Goal: Task Accomplishment & Management: Complete application form

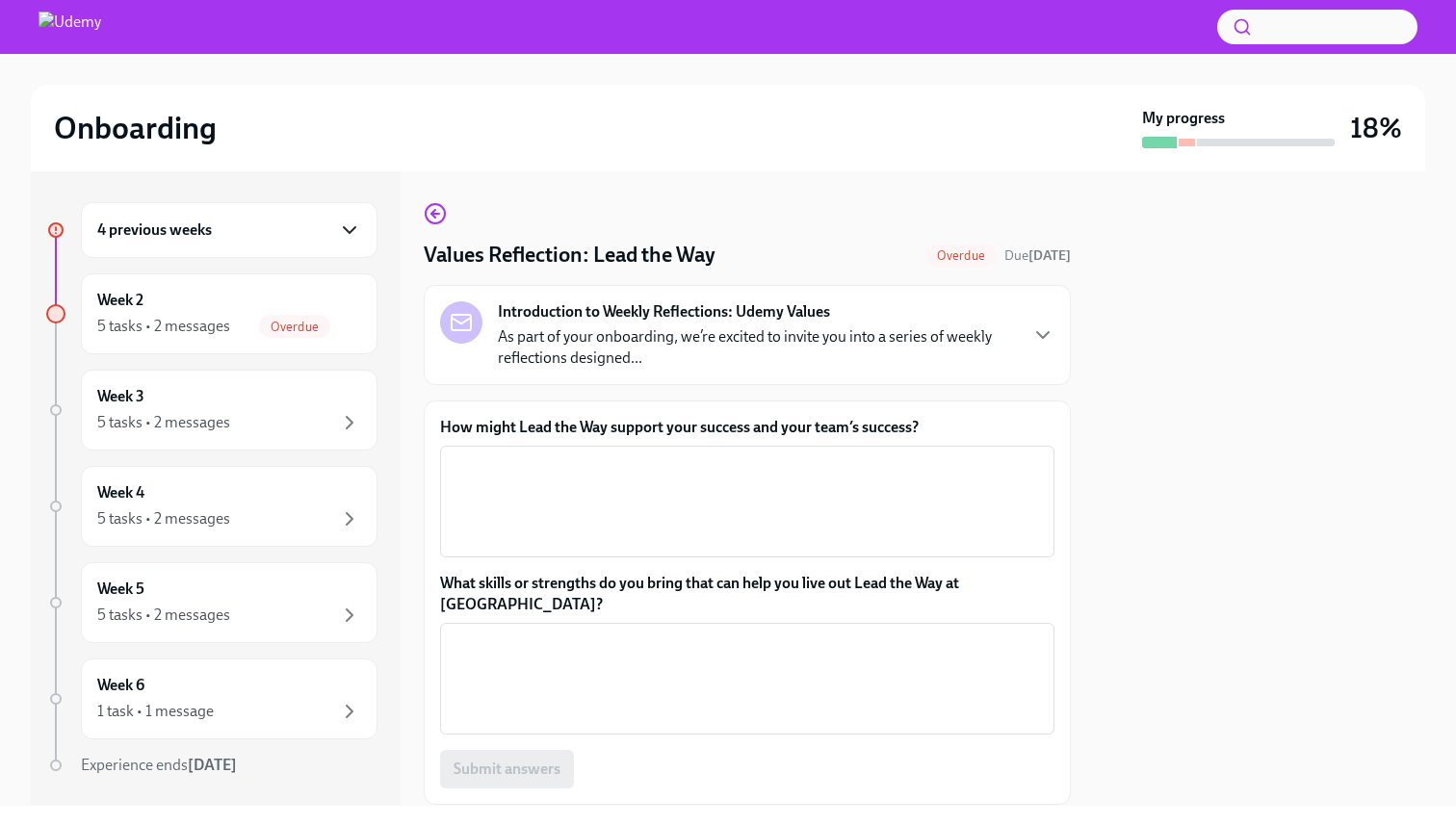
click at [353, 231] on icon "button" at bounding box center [349, 231] width 23 height 23
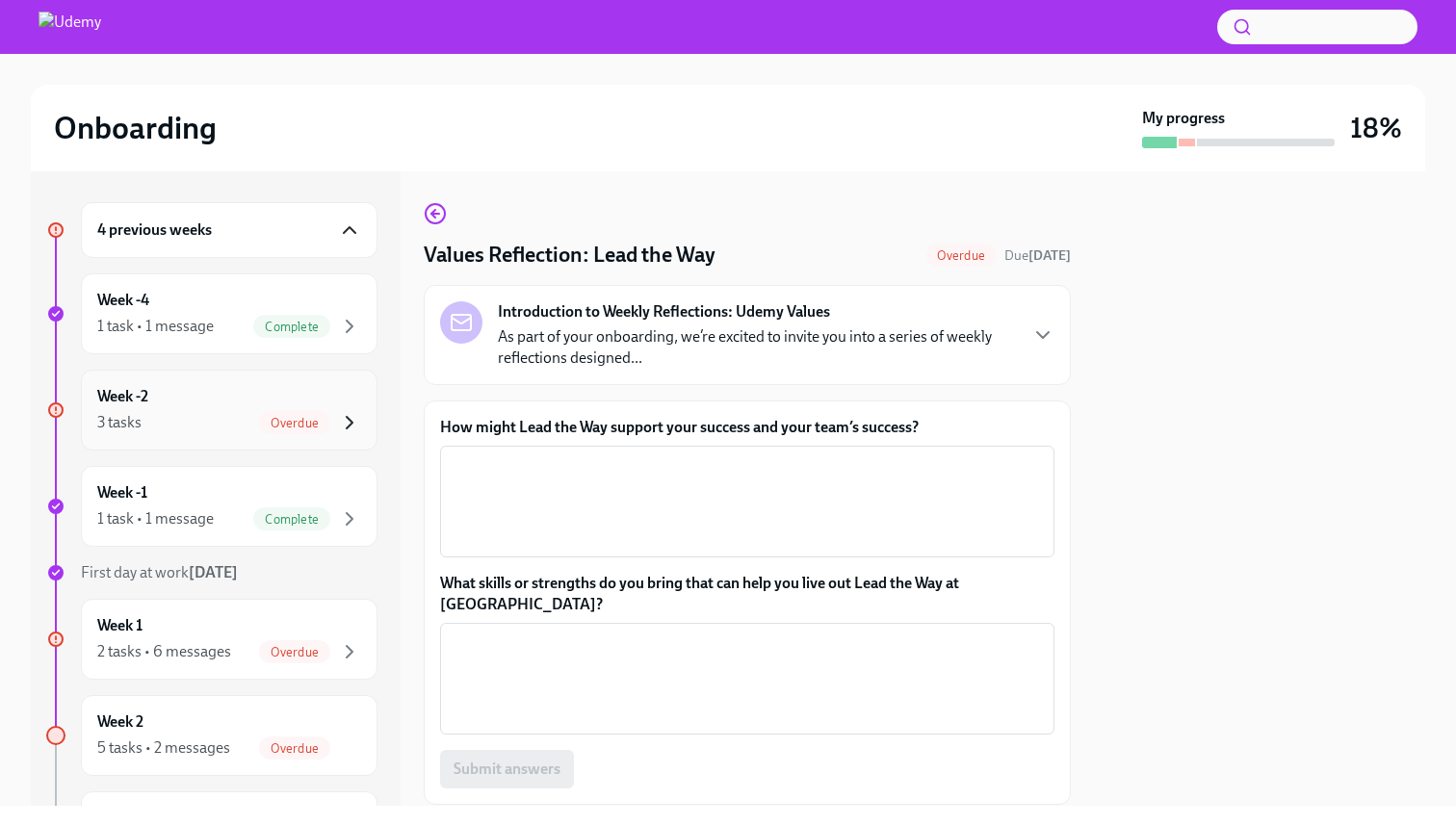
click at [352, 412] on icon "button" at bounding box center [349, 422] width 23 height 23
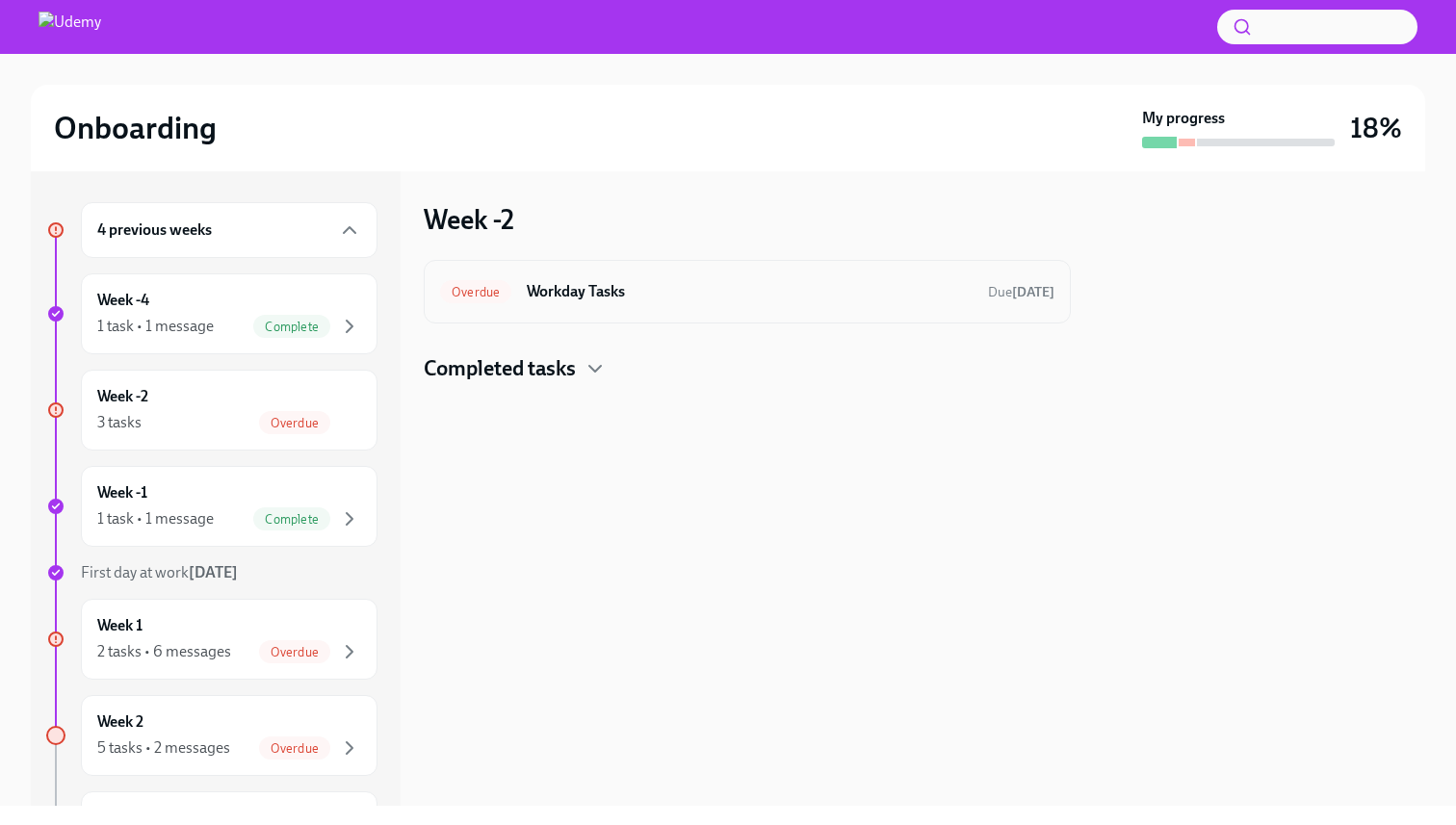
click at [477, 299] on div "Overdue" at bounding box center [475, 292] width 71 height 23
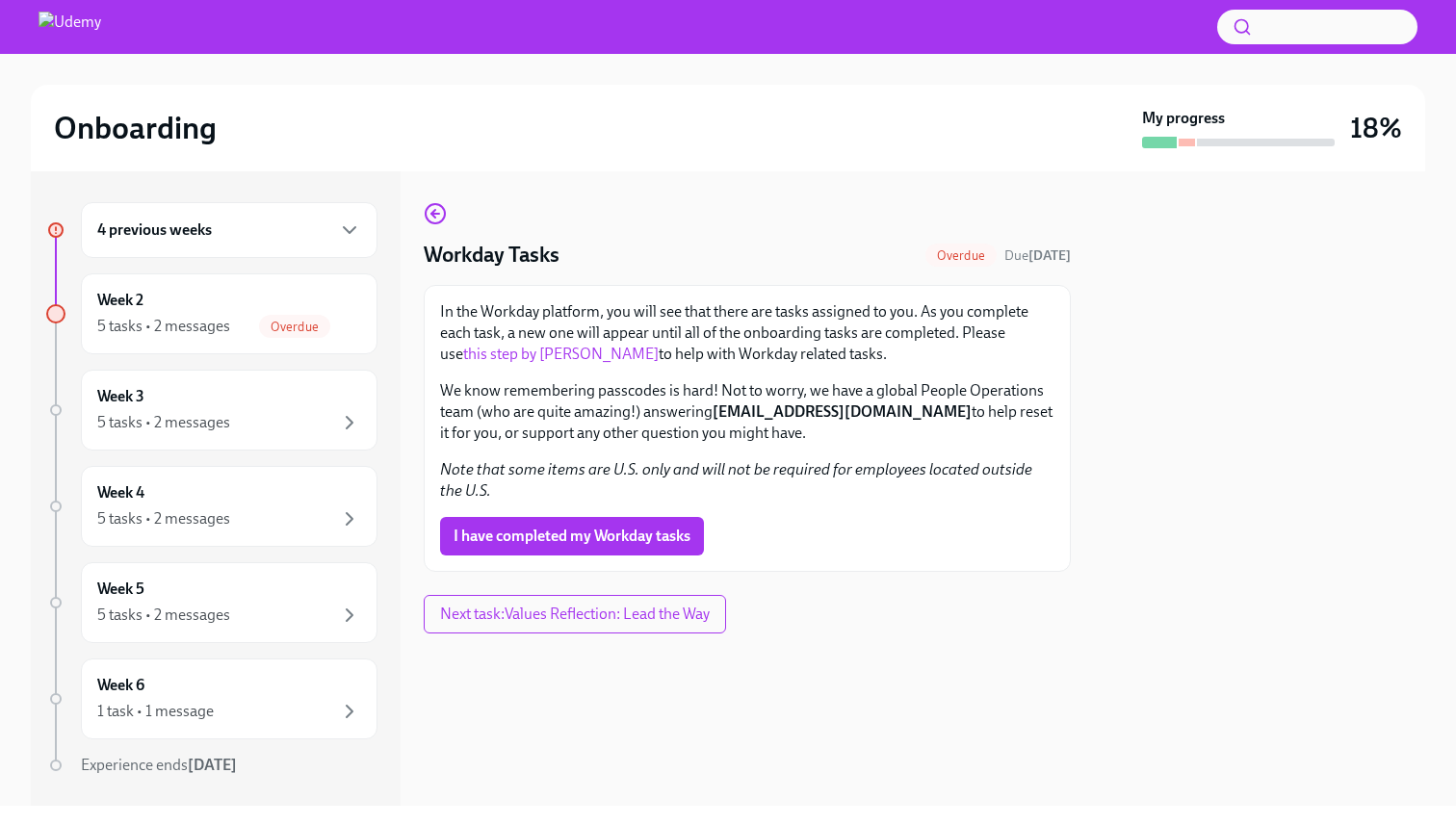
click at [543, 354] on link "this step by step guide" at bounding box center [561, 353] width 196 height 18
click at [618, 531] on span "I have completed my Workday tasks" at bounding box center [571, 536] width 237 height 19
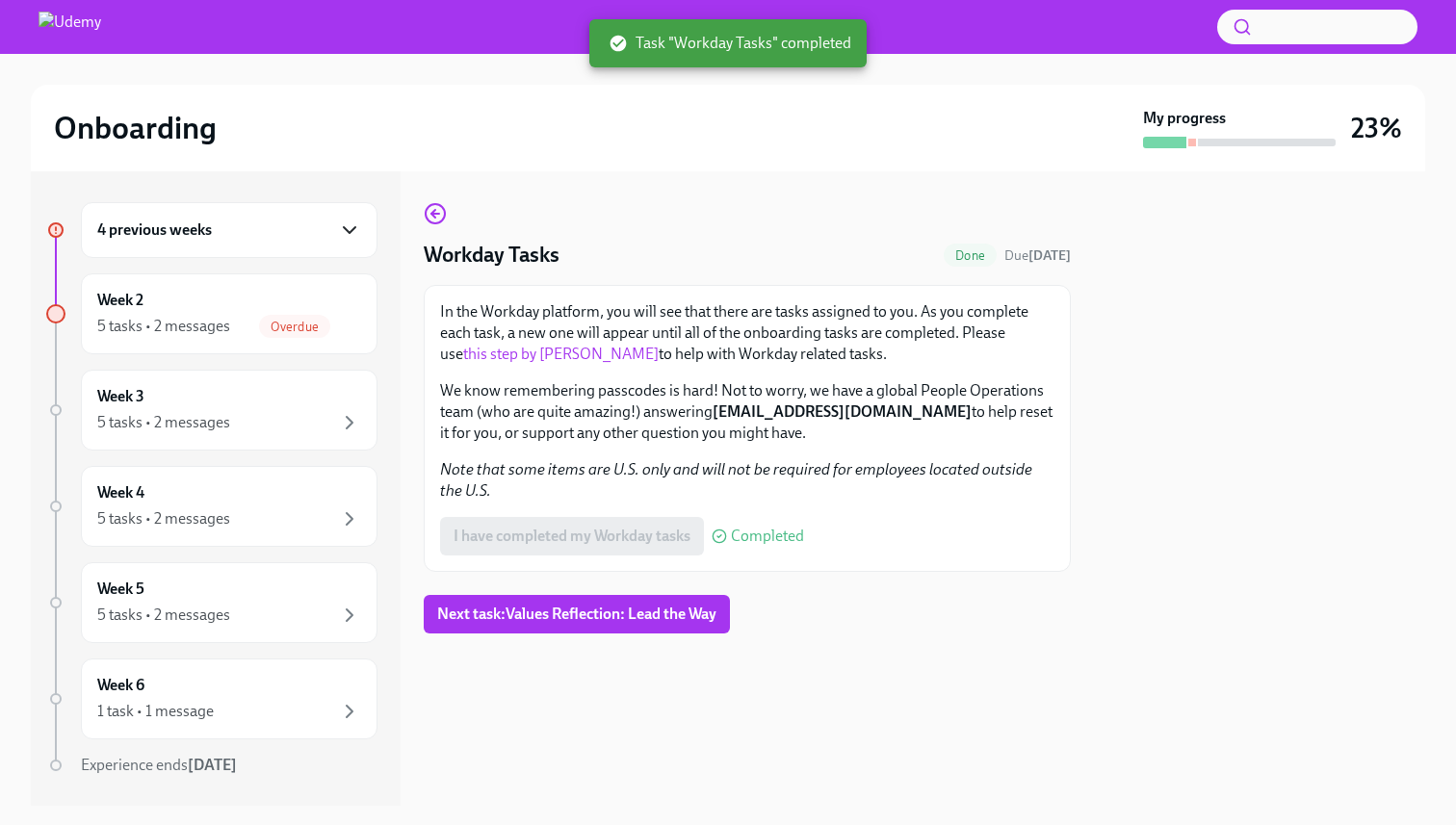
click at [347, 229] on icon "button" at bounding box center [349, 231] width 23 height 23
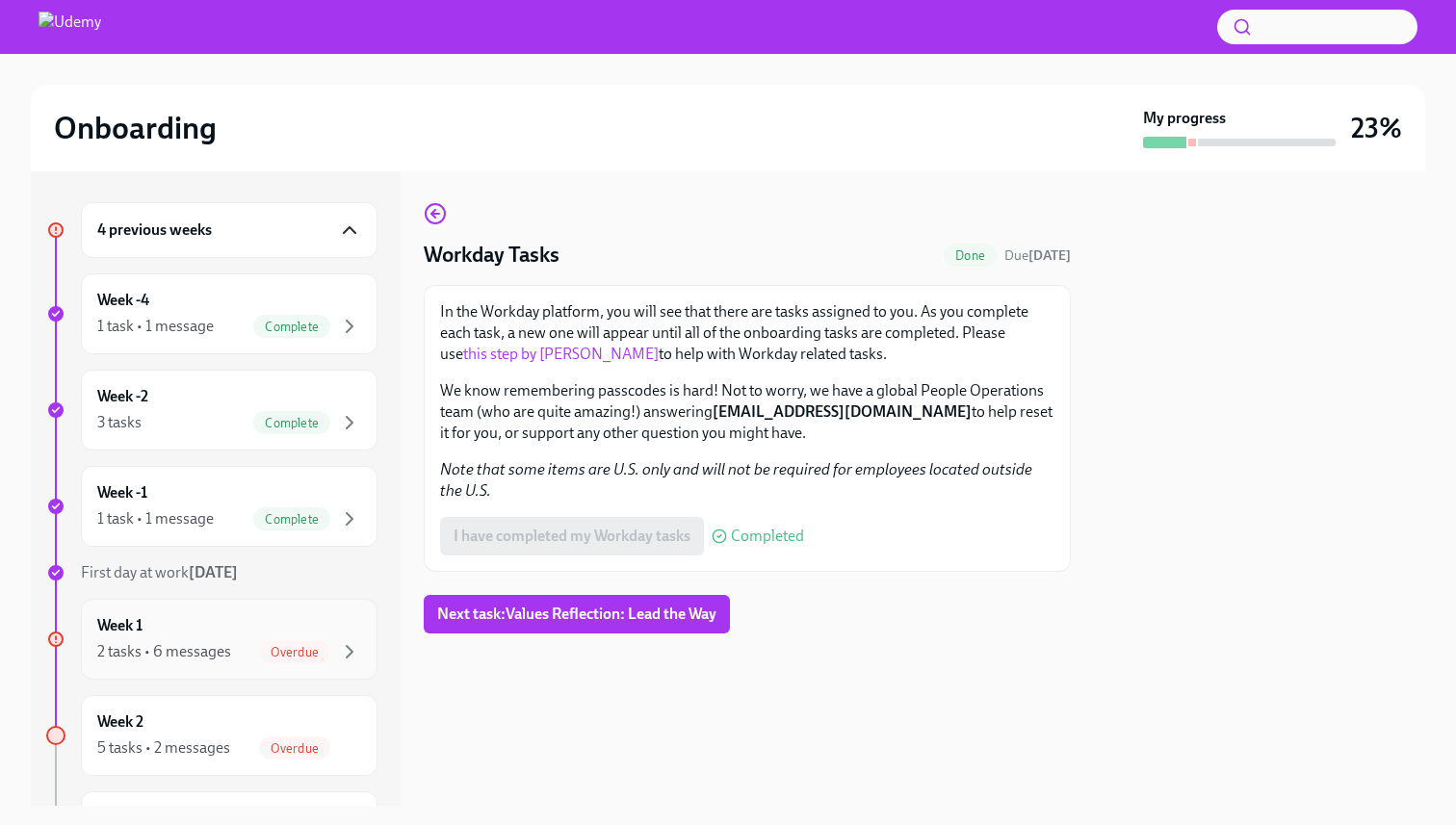
click at [328, 652] on span "Overdue" at bounding box center [294, 652] width 71 height 15
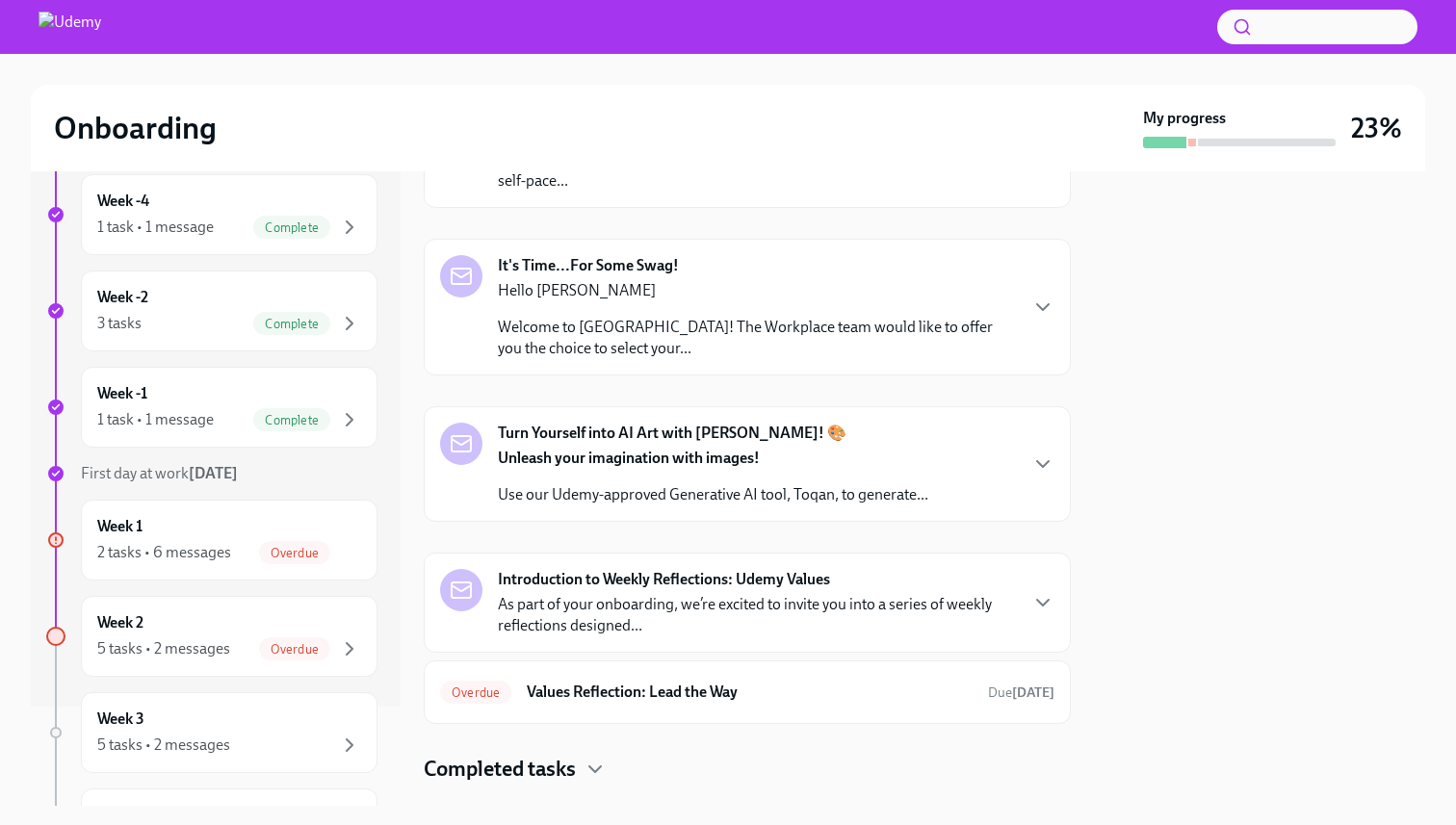
scroll to position [526, 0]
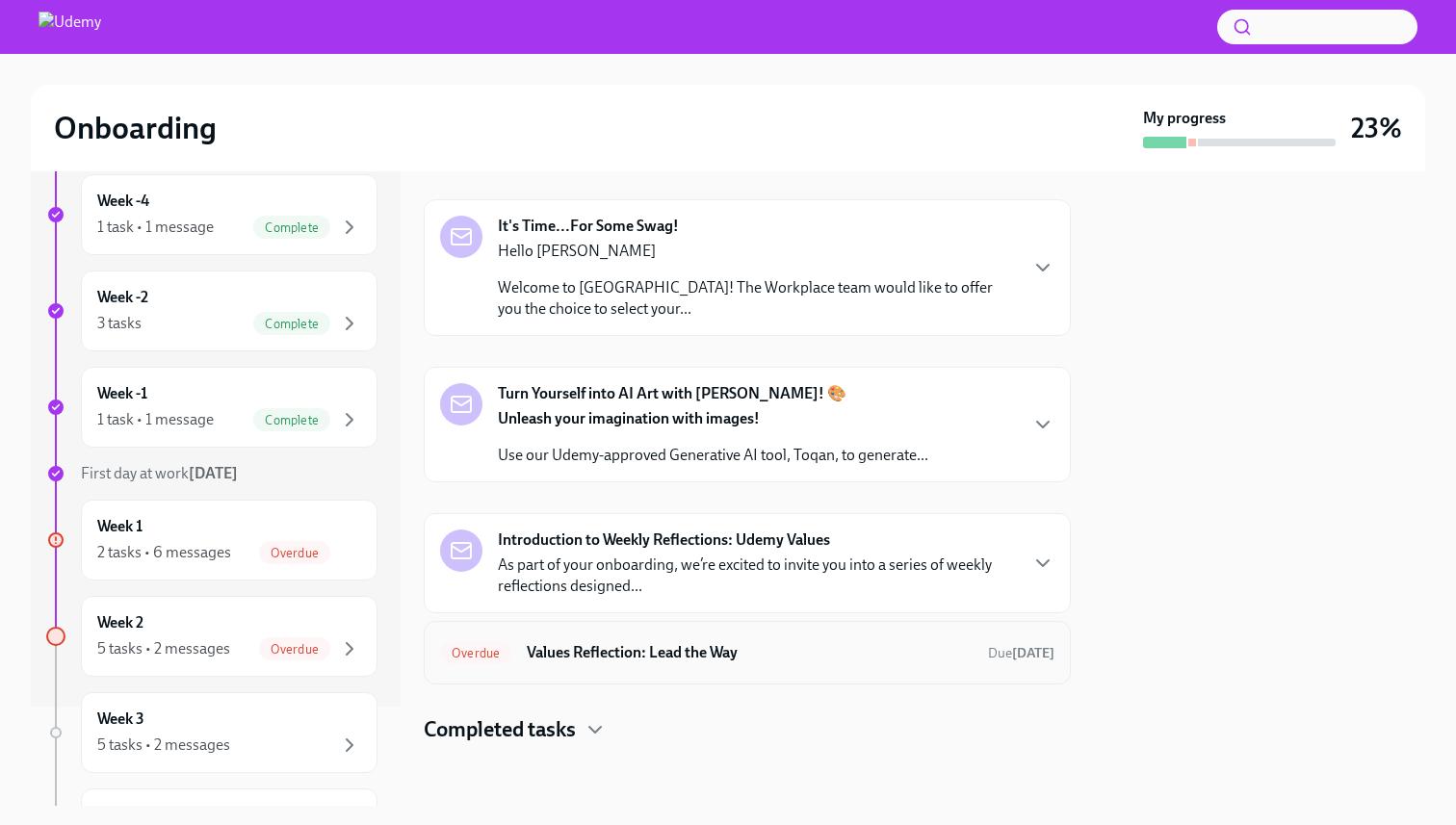
click at [609, 645] on h6 "Values Reflection: Lead the Way" at bounding box center [749, 653] width 446 height 21
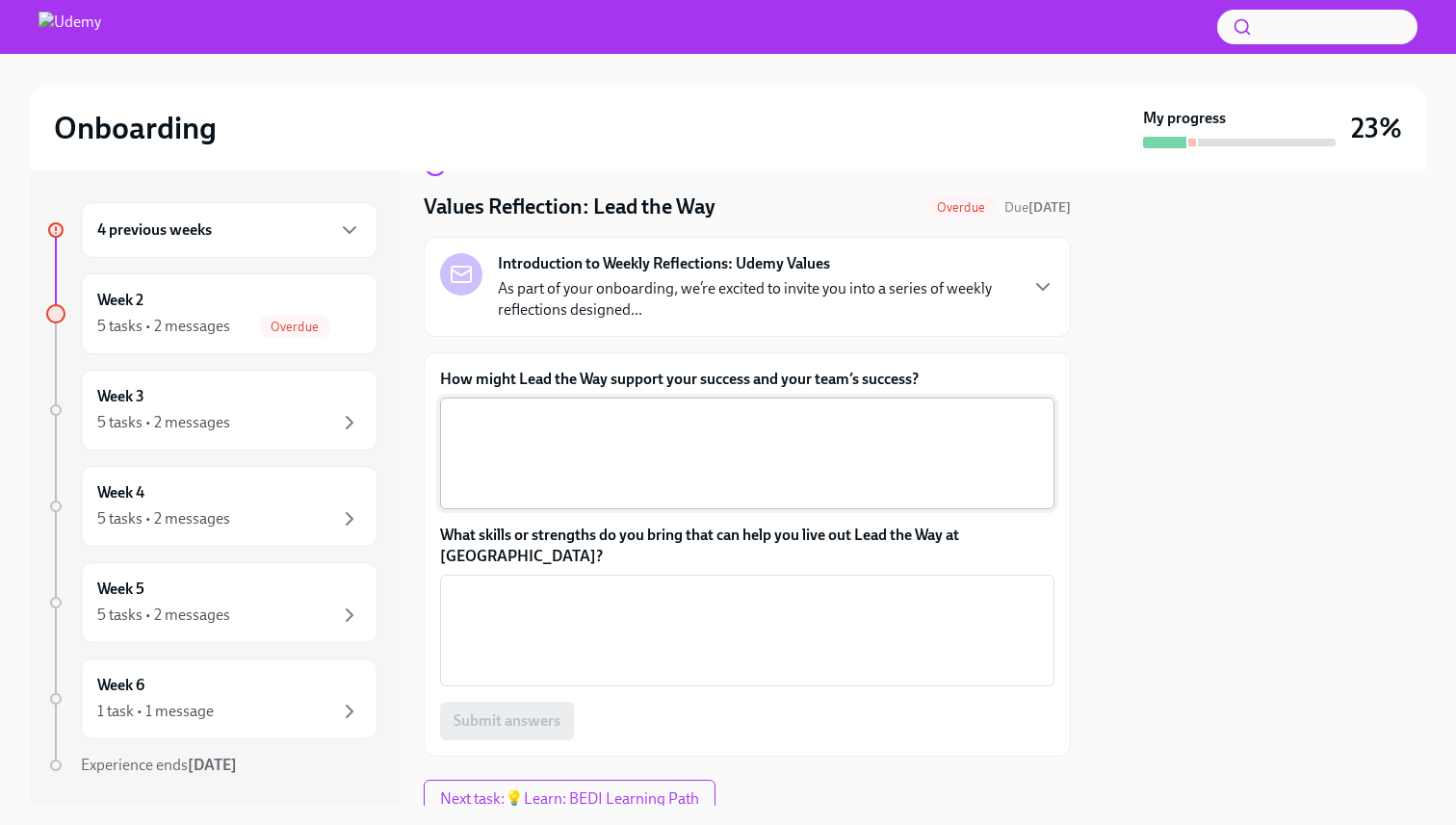
scroll to position [52, 0]
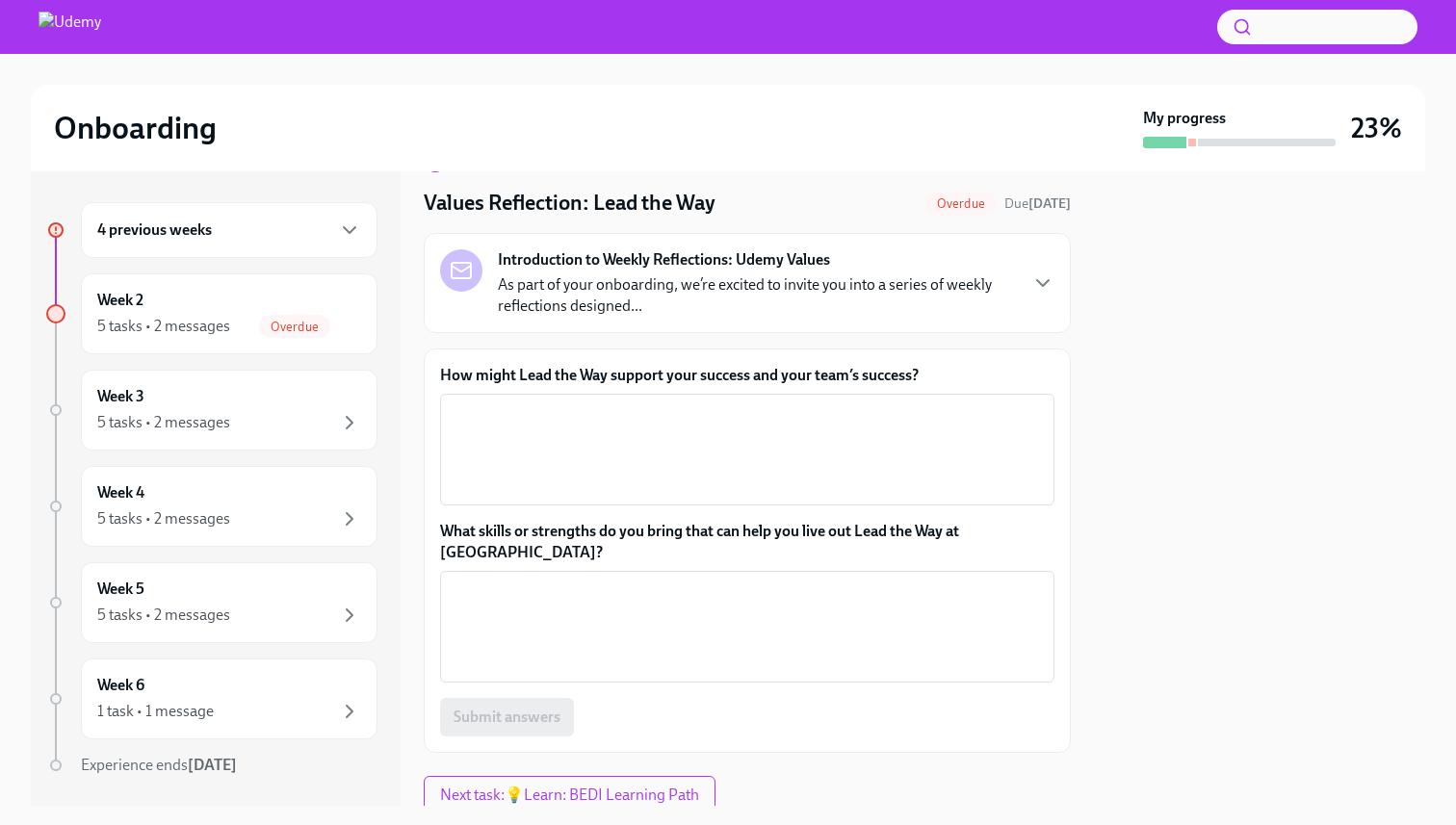
click at [807, 281] on p "As part of your onboarding, we’re excited to invite you into a series of weekly…" at bounding box center [756, 296] width 518 height 43
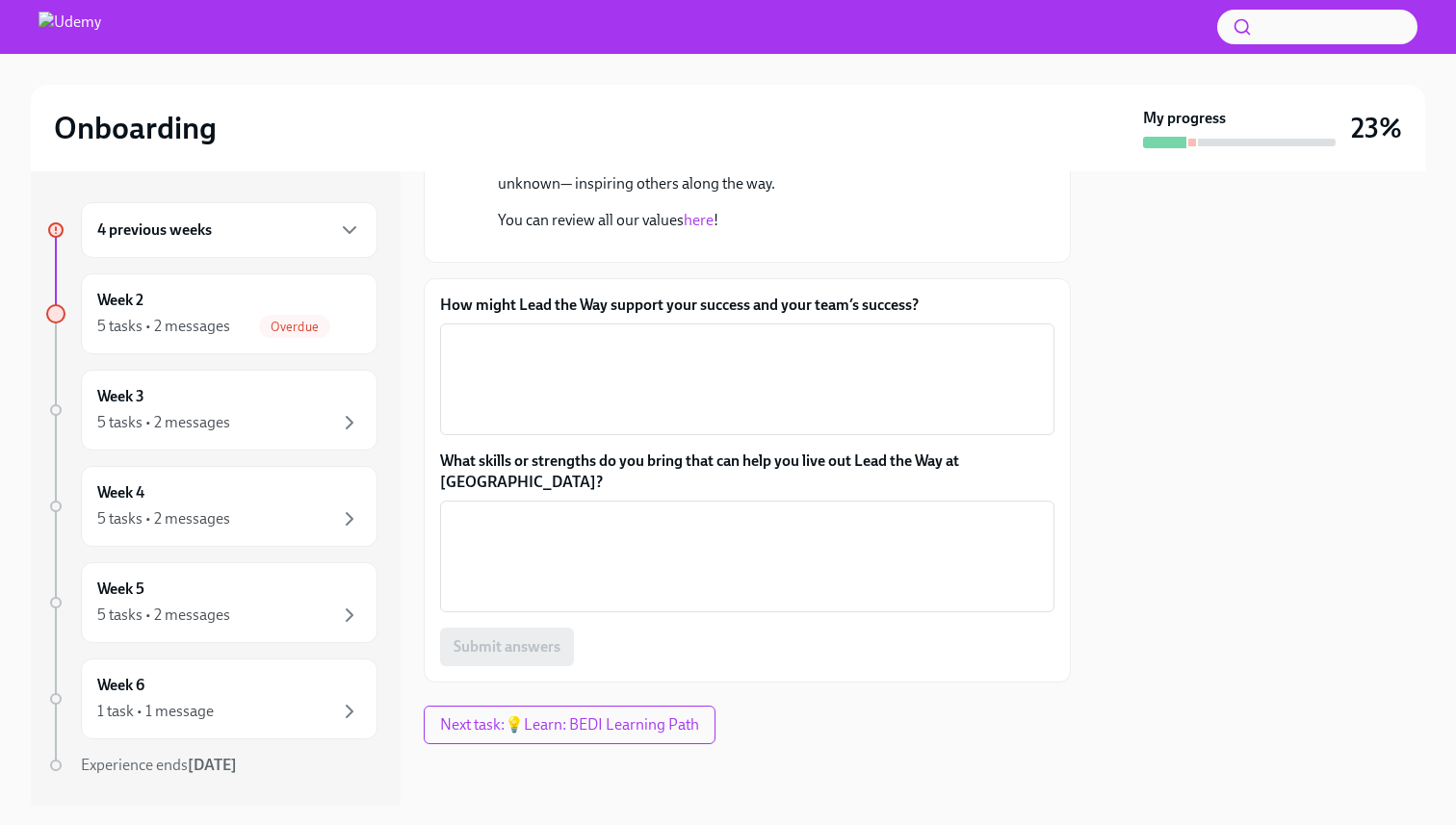
scroll to position [616, 0]
click at [348, 227] on icon "button" at bounding box center [349, 231] width 23 height 23
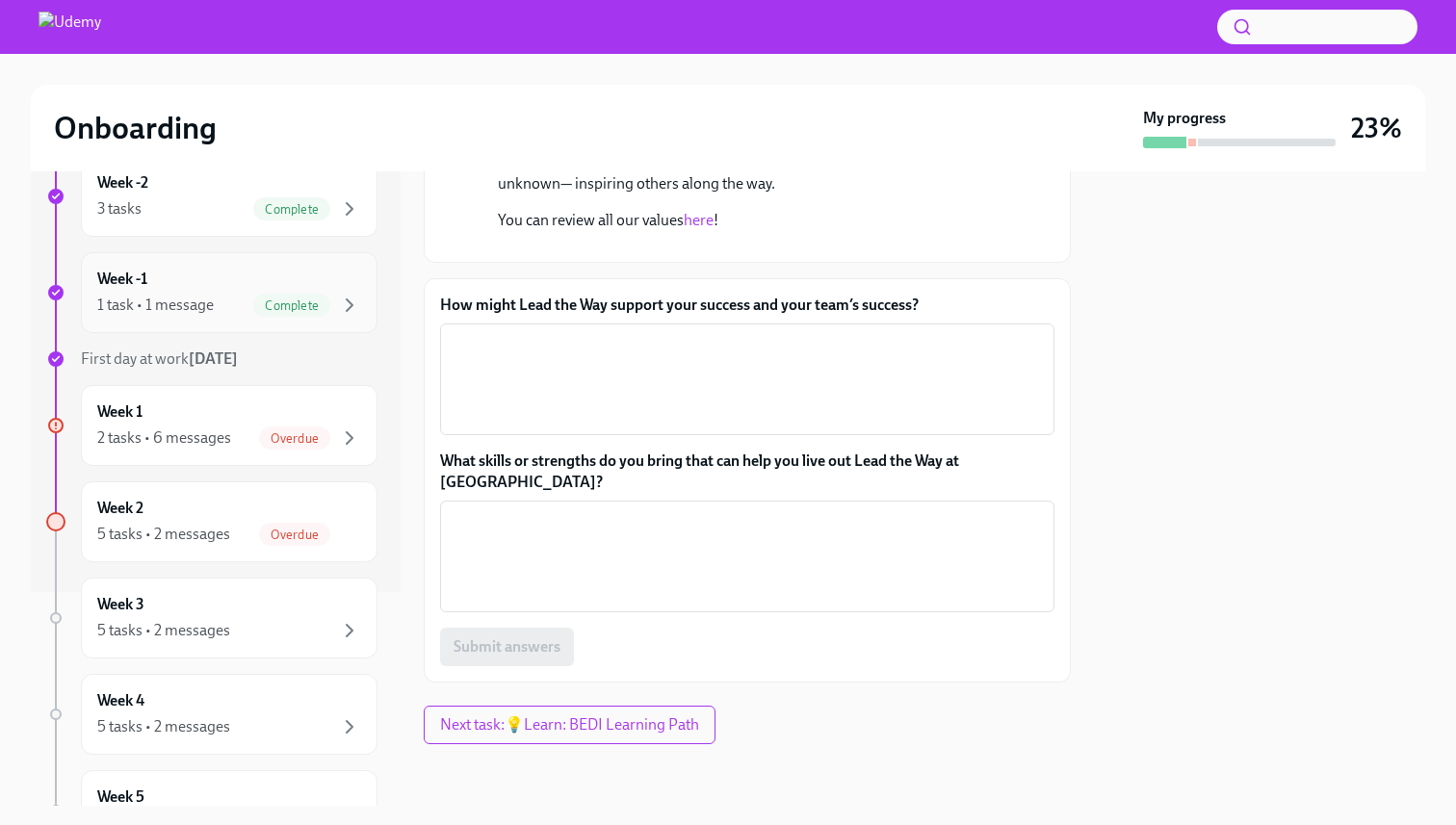
scroll to position [233, 0]
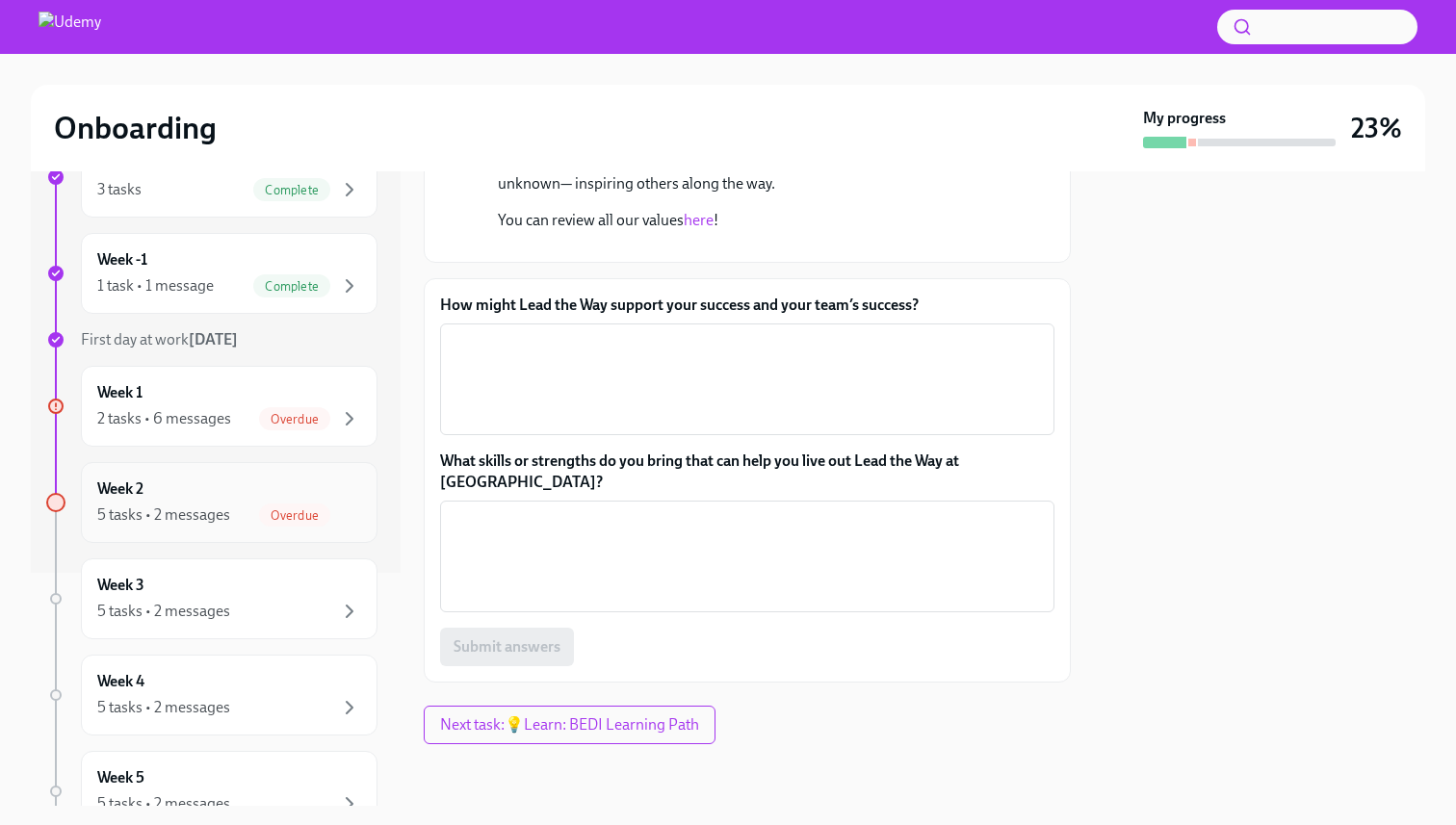
click at [307, 495] on div "Week 2 5 tasks • 2 messages Overdue" at bounding box center [229, 502] width 264 height 48
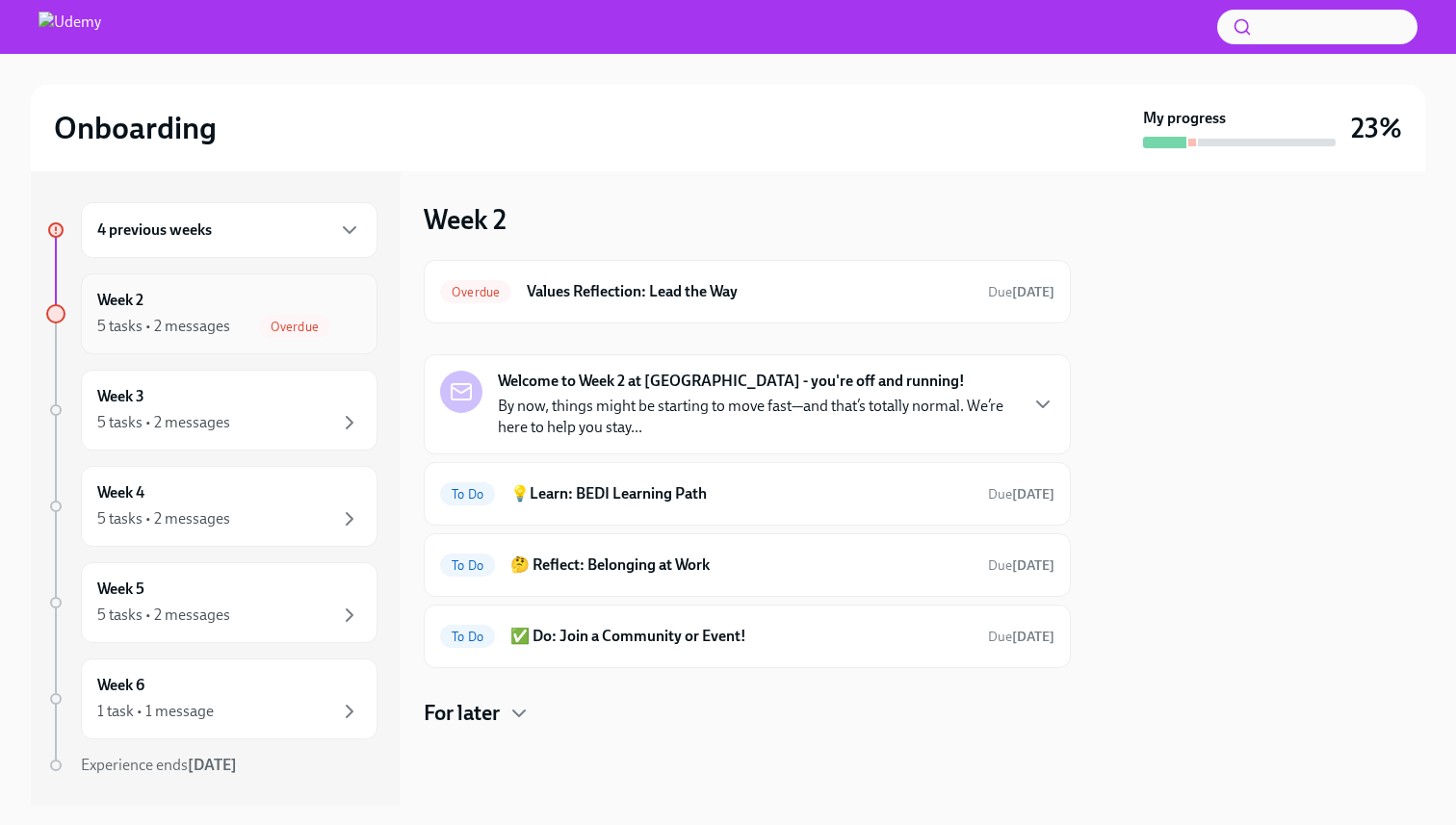
click at [334, 291] on div "Week 2 5 tasks • 2 messages Overdue" at bounding box center [229, 313] width 264 height 48
click at [338, 250] on div "4 previous weeks" at bounding box center [229, 230] width 297 height 55
click at [339, 412] on icon "button" at bounding box center [349, 422] width 23 height 23
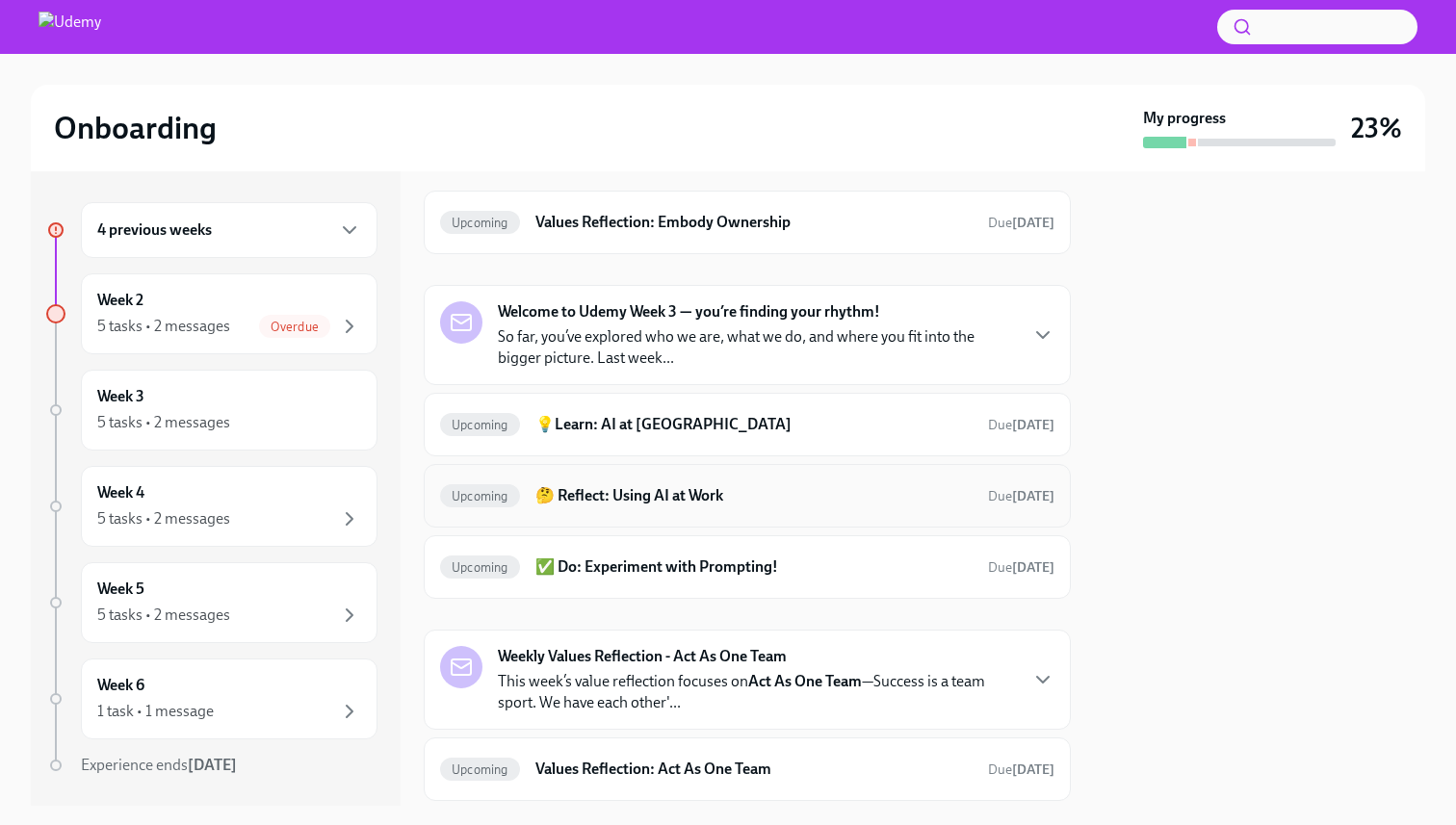
scroll to position [126, 0]
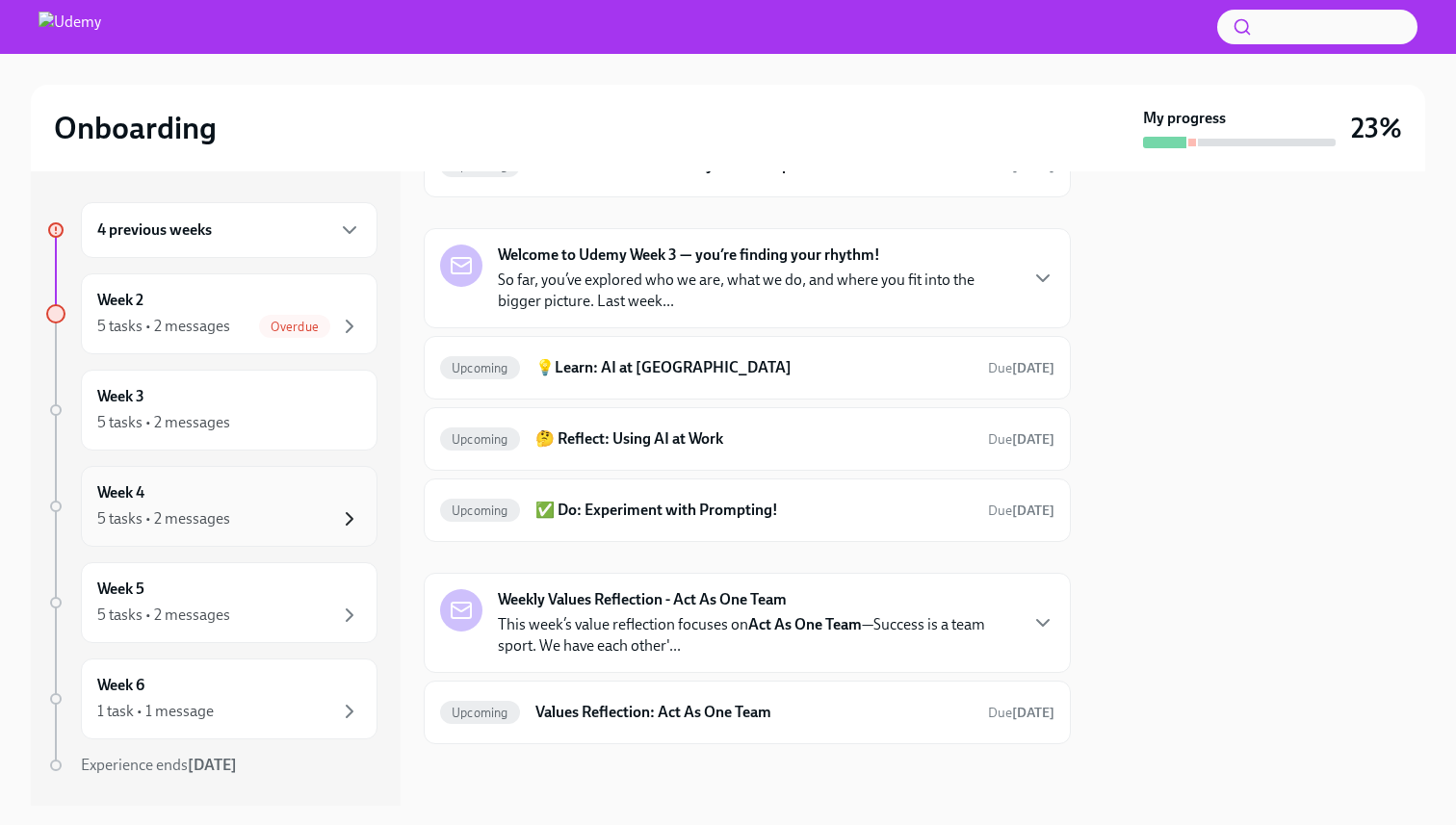
click at [355, 511] on icon "button" at bounding box center [349, 519] width 23 height 23
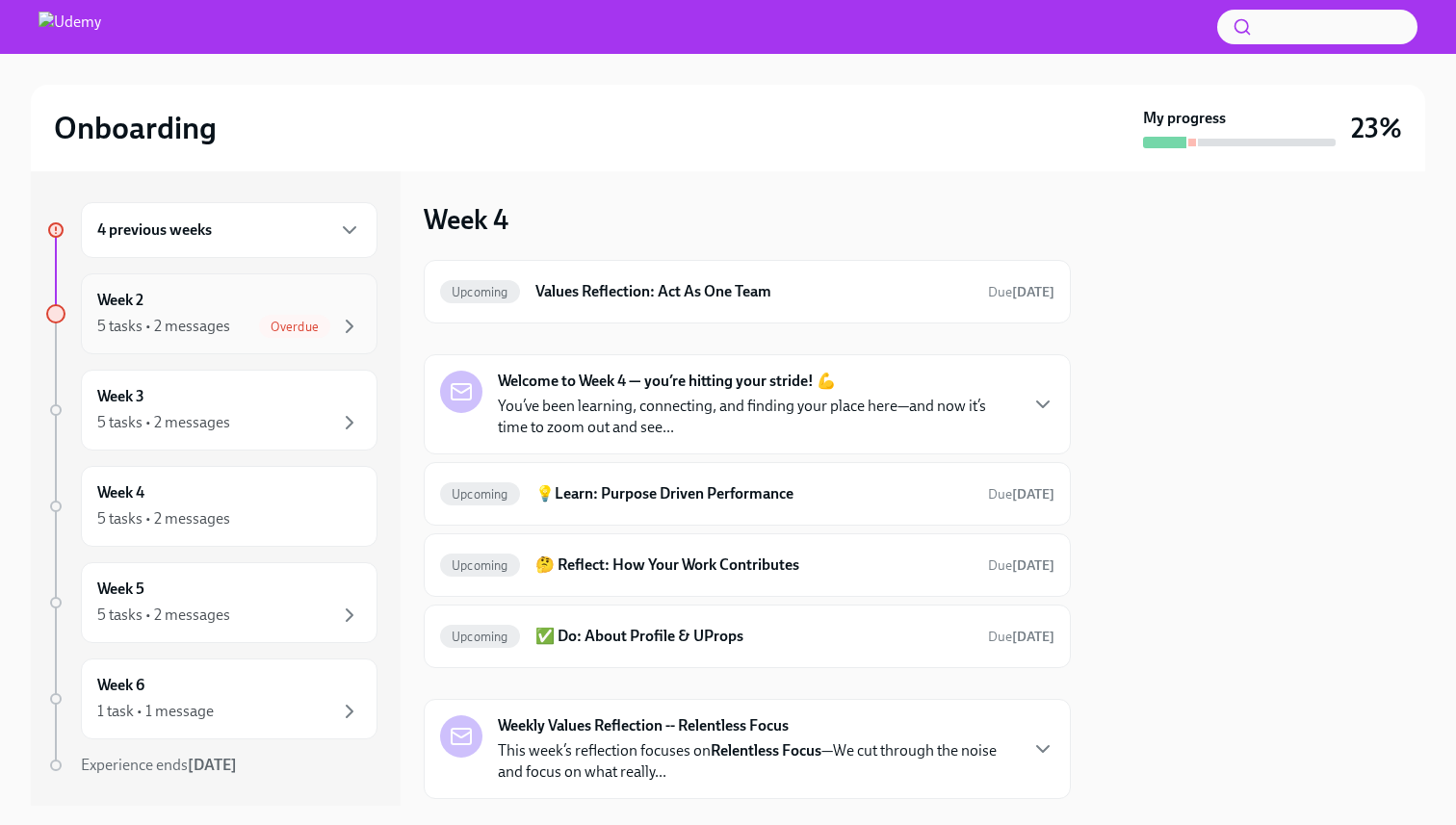
click at [318, 322] on span "Overdue" at bounding box center [294, 326] width 71 height 15
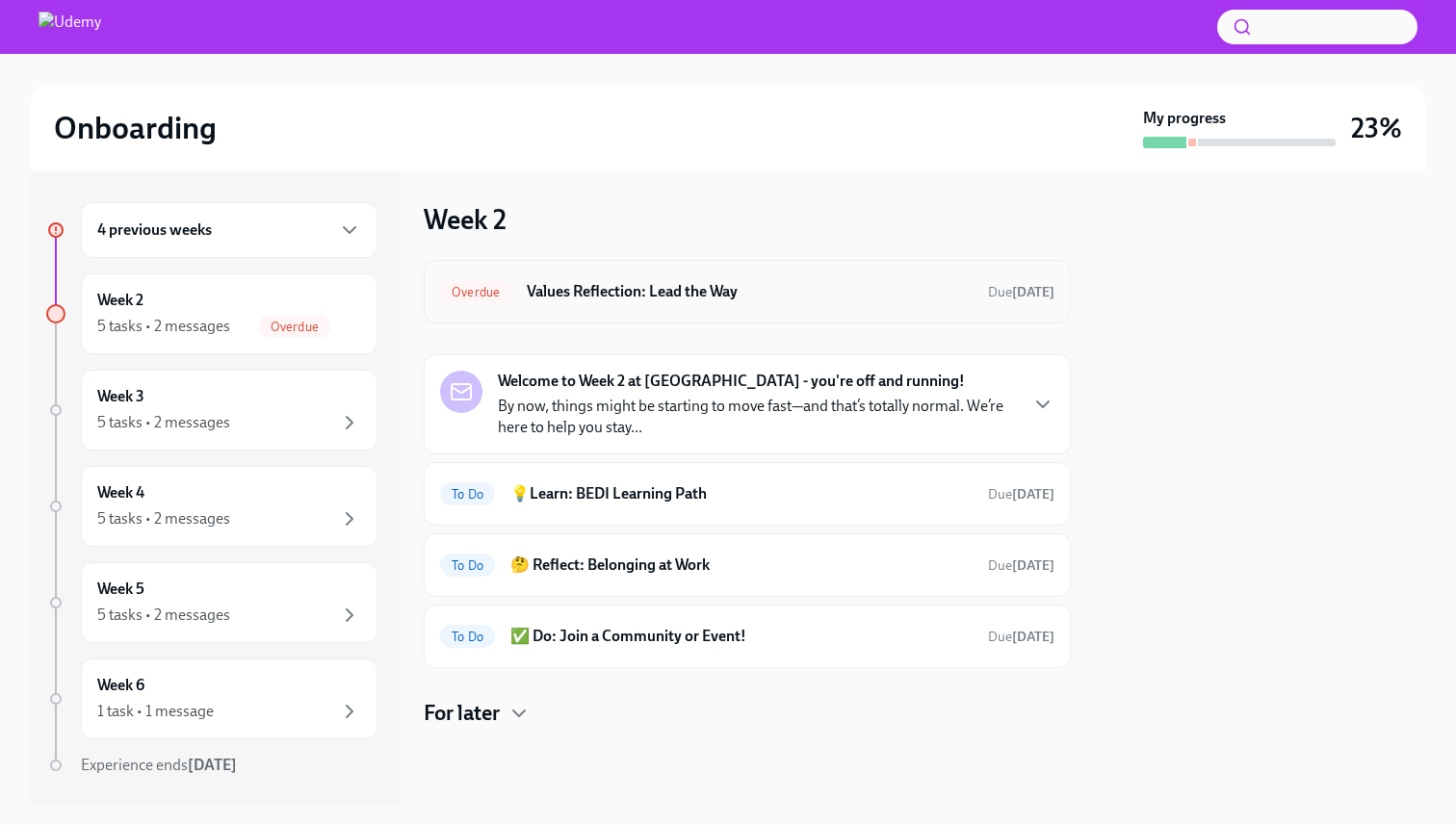
click at [572, 293] on h6 "Values Reflection: Lead the Way" at bounding box center [749, 292] width 446 height 21
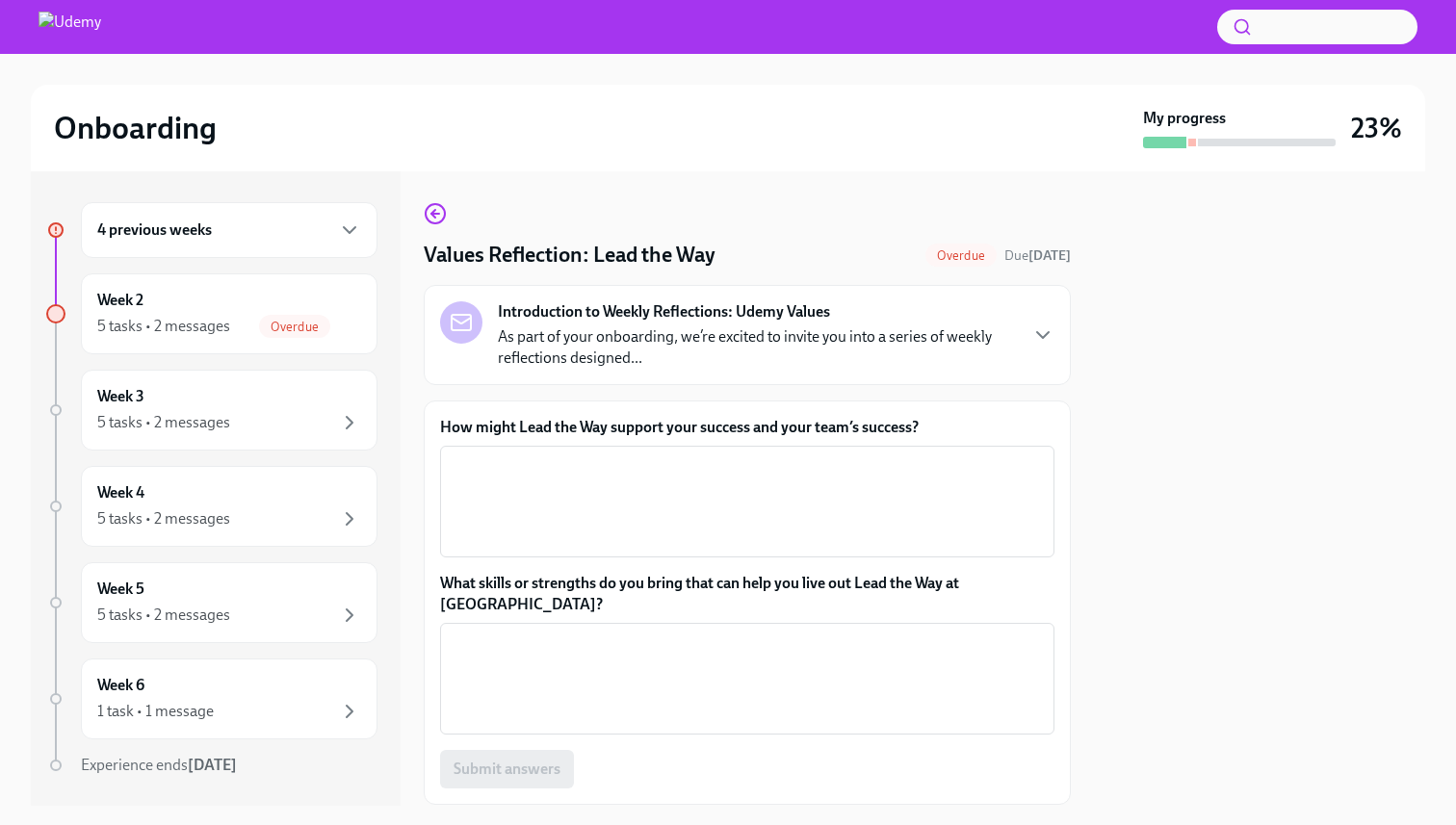
click at [610, 334] on p "As part of your onboarding, we’re excited to invite you into a series of weekly…" at bounding box center [756, 347] width 518 height 43
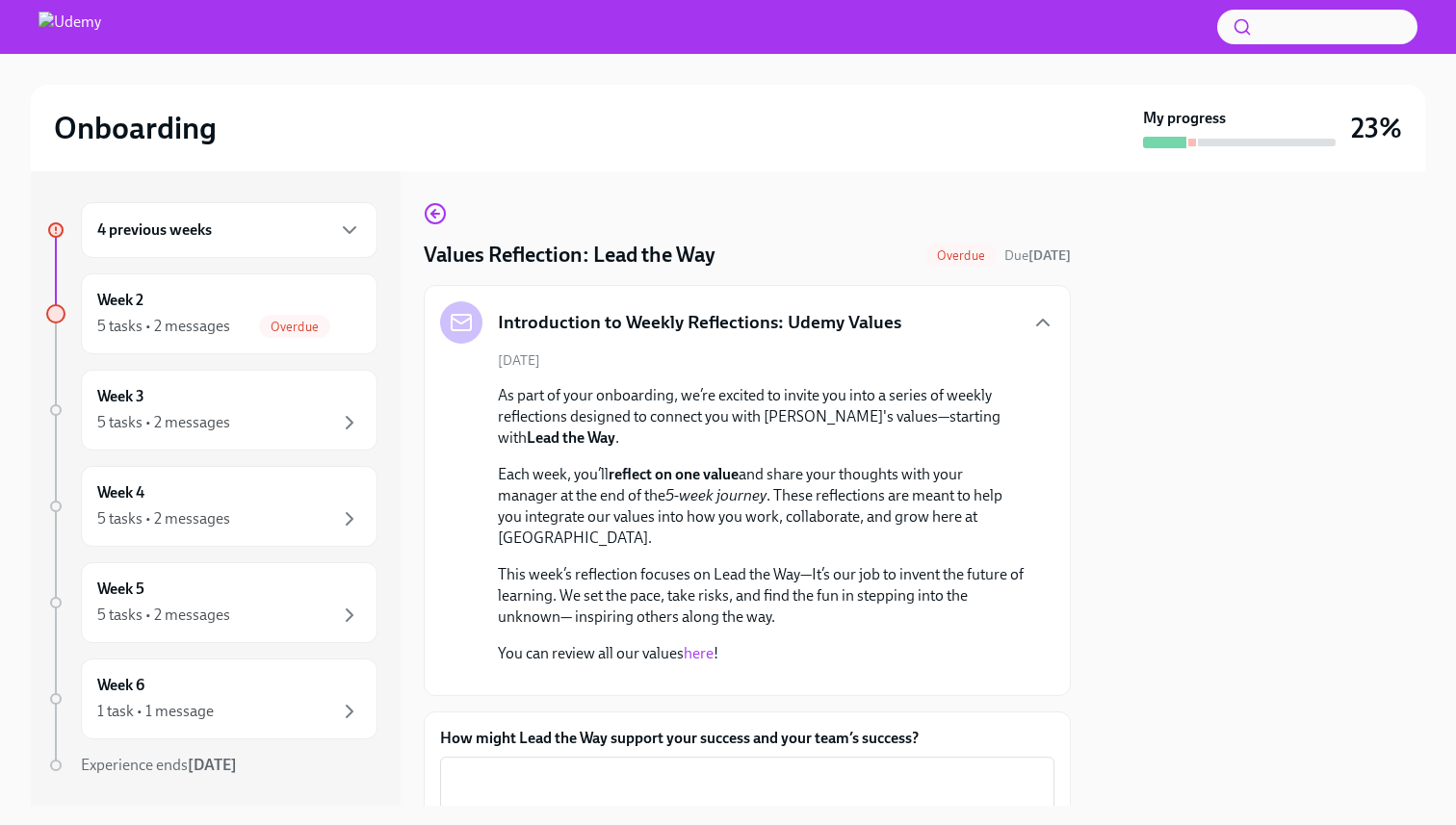
click at [1265, 287] on div at bounding box center [1259, 488] width 331 height 634
click at [696, 658] on link "here" at bounding box center [698, 653] width 30 height 18
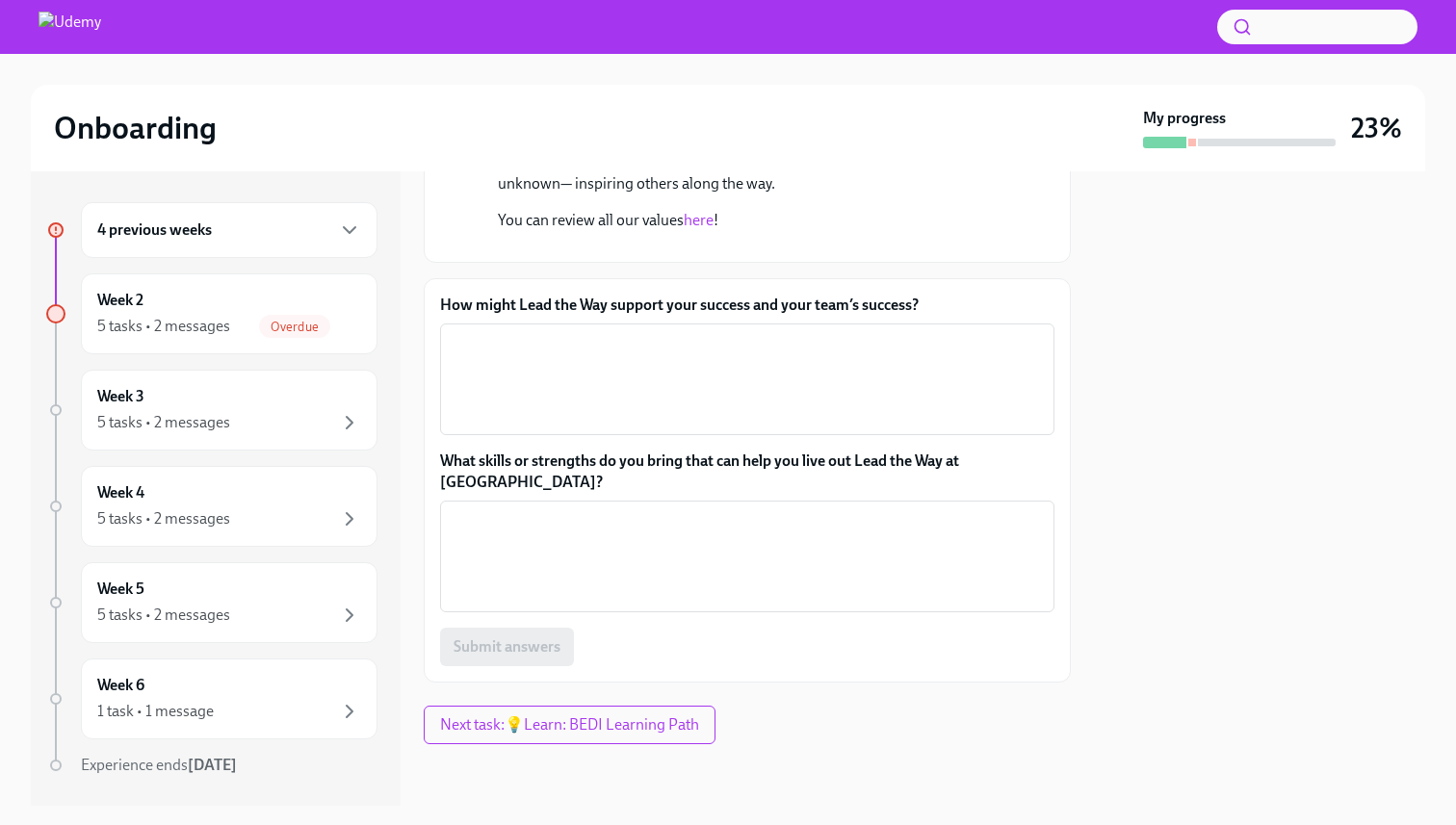
scroll to position [454, 0]
click at [600, 425] on textarea "How might Lead the Way support your success and your team’s success?" at bounding box center [746, 378] width 591 height 92
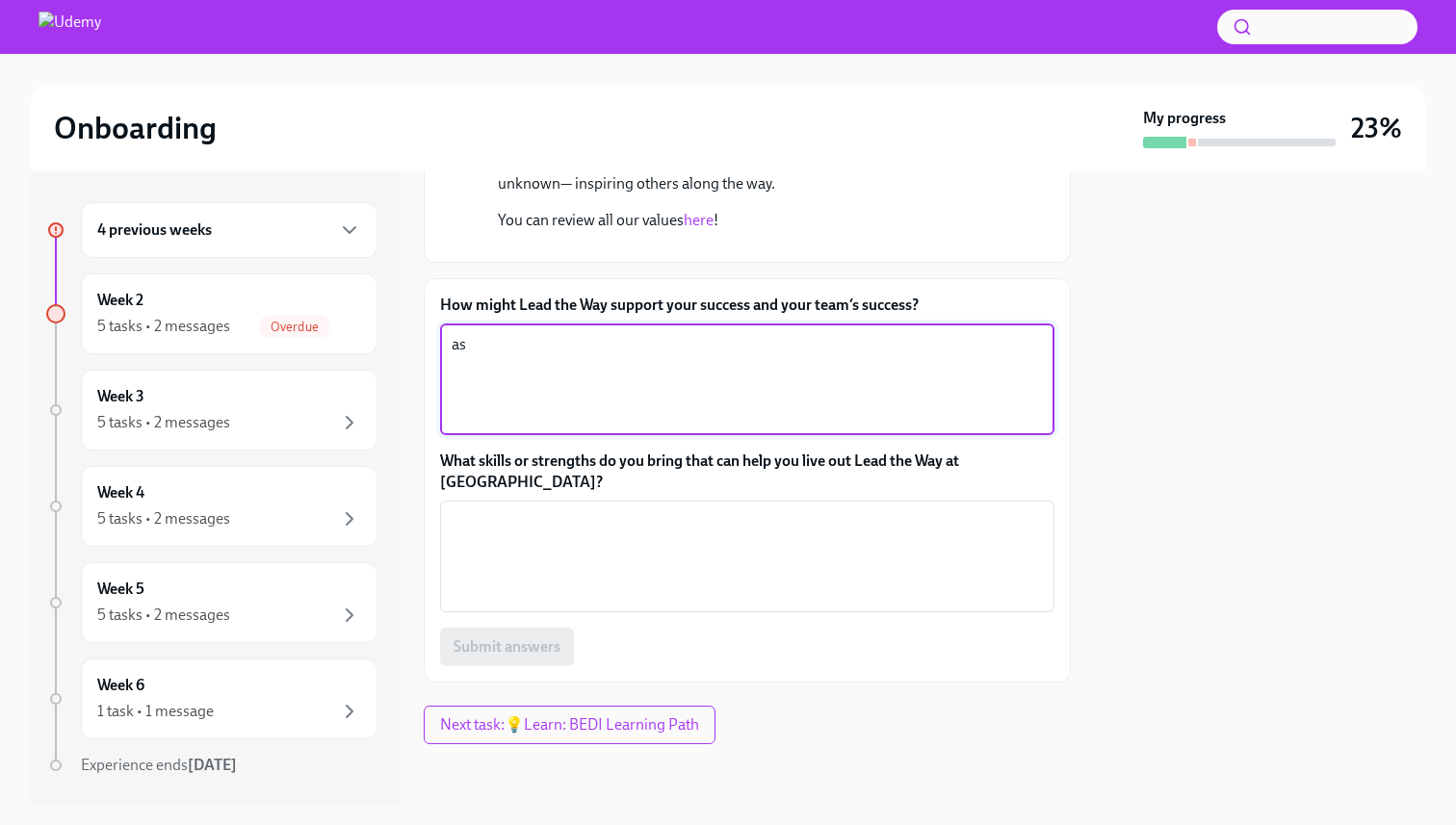
type textarea "a"
type textarea "A"
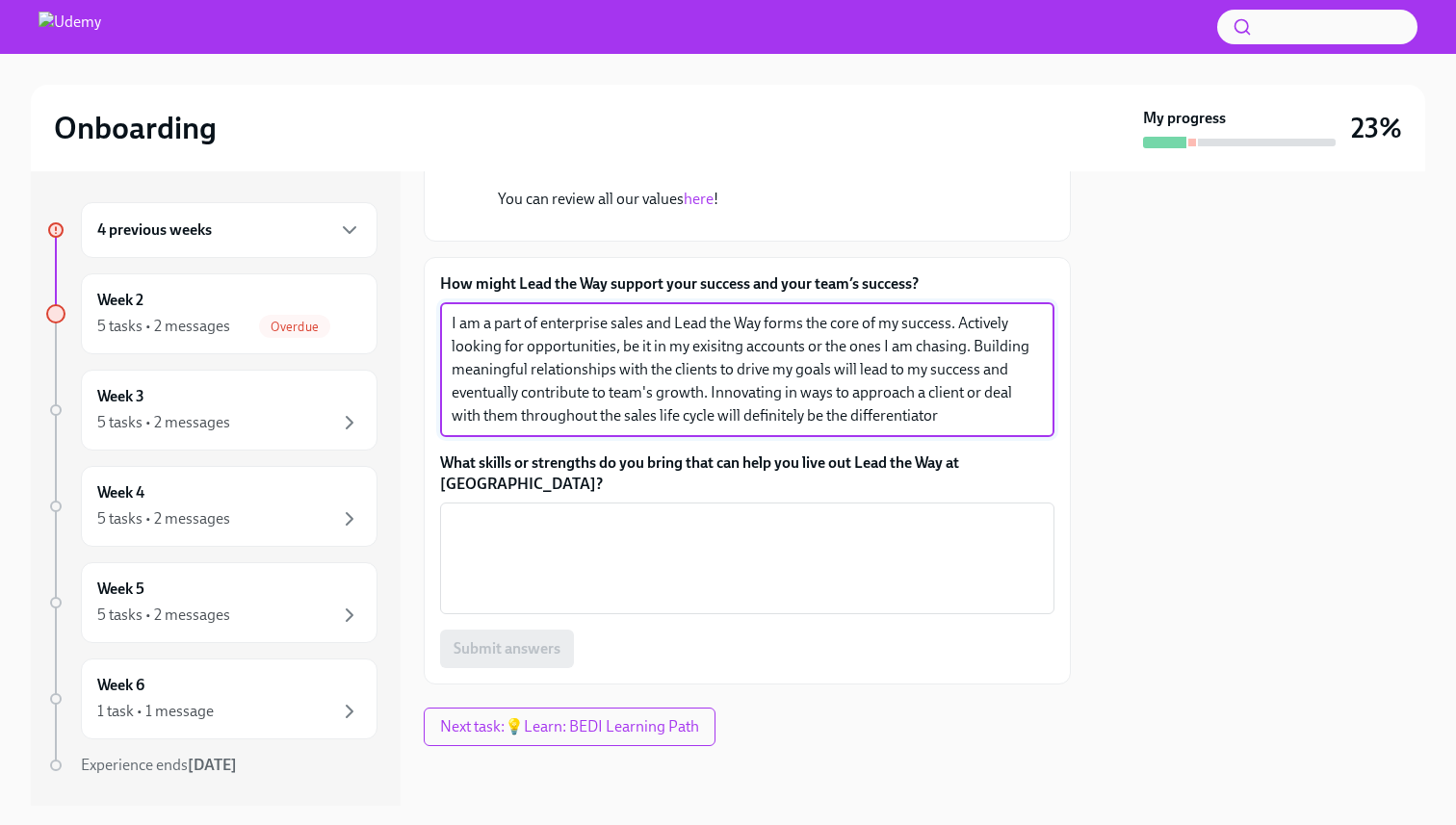
click at [716, 427] on textarea "I am a part of enterprise sales and Lead the Way forms the core of my success. …" at bounding box center [746, 369] width 591 height 116
click at [728, 427] on textarea "I am a part of enterprise sales and Lead the Way forms the core of my success. …" at bounding box center [746, 369] width 591 height 116
click at [978, 427] on textarea "I am a part of enterprise sales and Lead the Way forms the core of my success. …" at bounding box center [746, 369] width 591 height 116
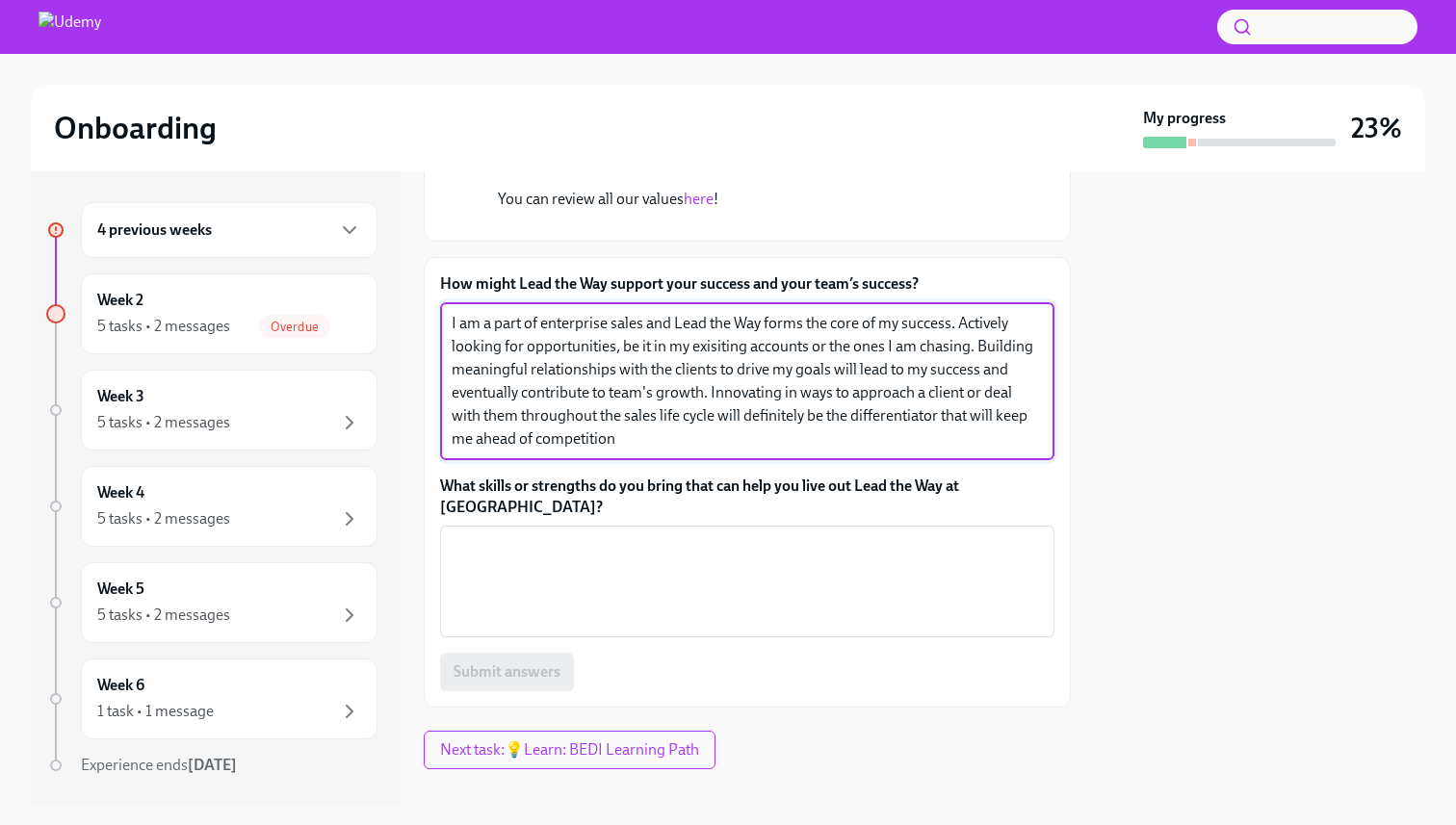
paste textarea "As a leader in enterprise sales, I am driven by the core principle of "Lead the…"
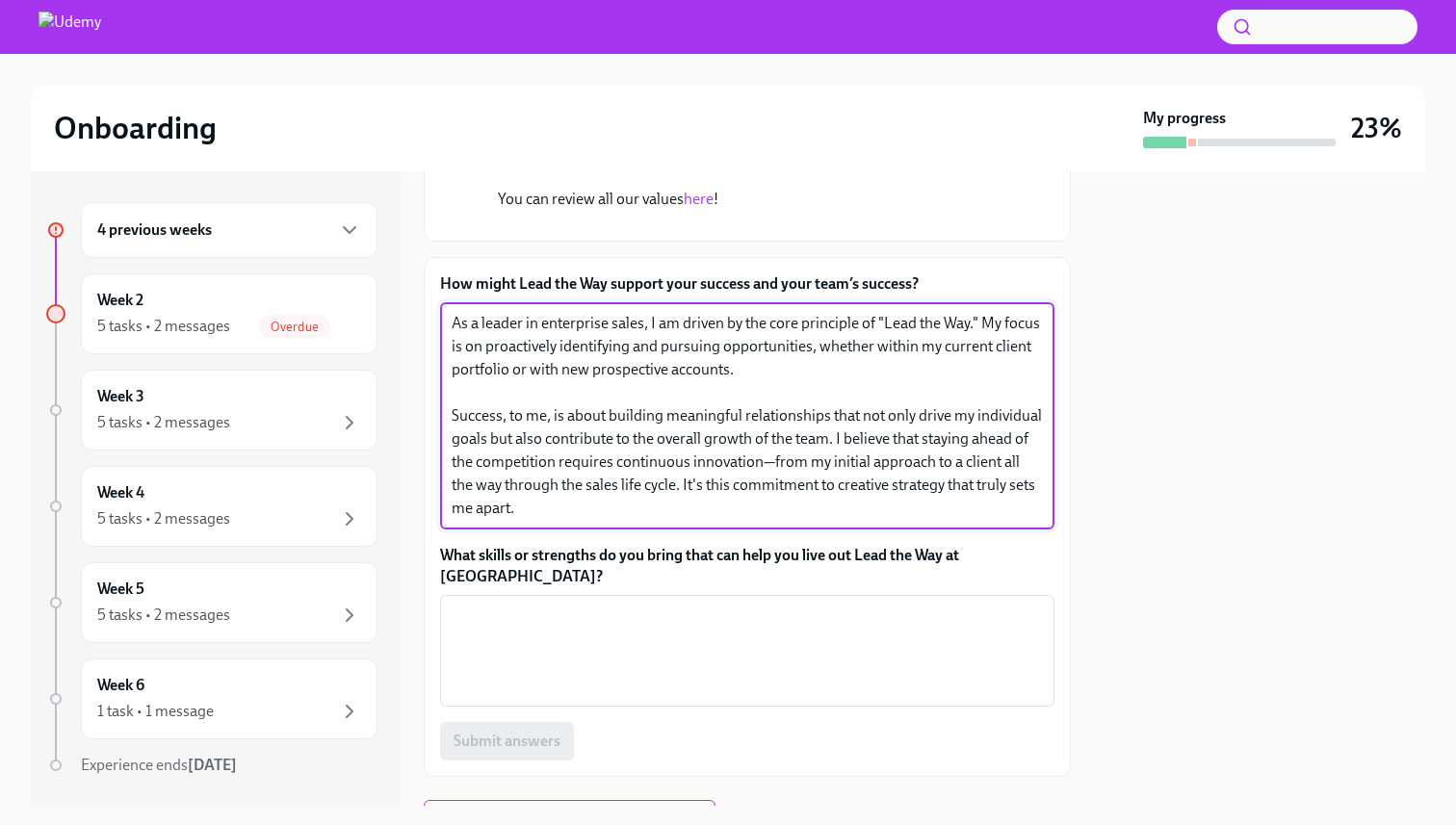
click at [509, 520] on textarea "As a leader in enterprise sales, I am driven by the core principle of "Lead the…" at bounding box center [746, 415] width 591 height 208
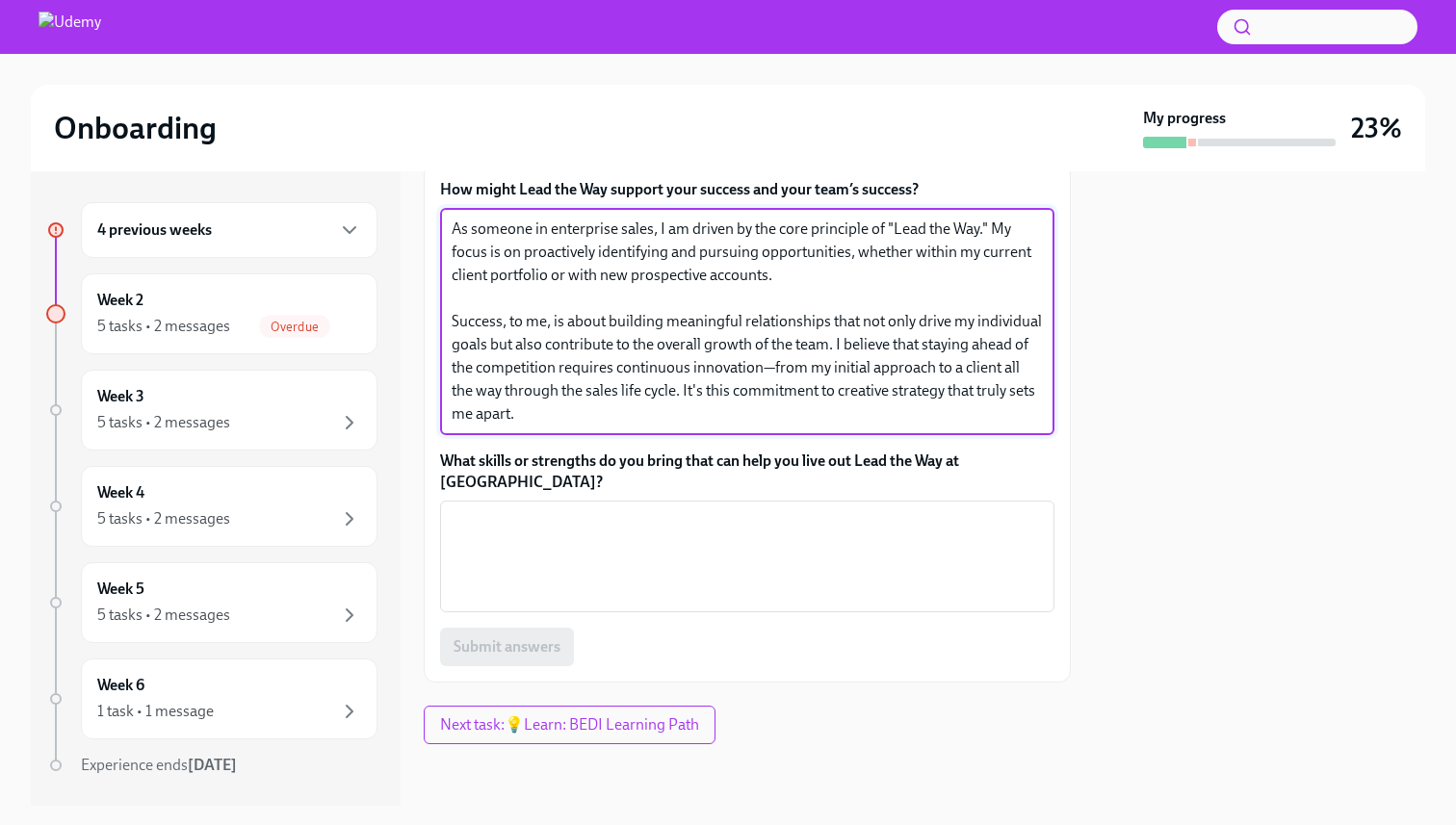
scroll to position [656, 0]
type textarea "As someone in enterprise sales, I am driven by the core principle of "Lead the …"
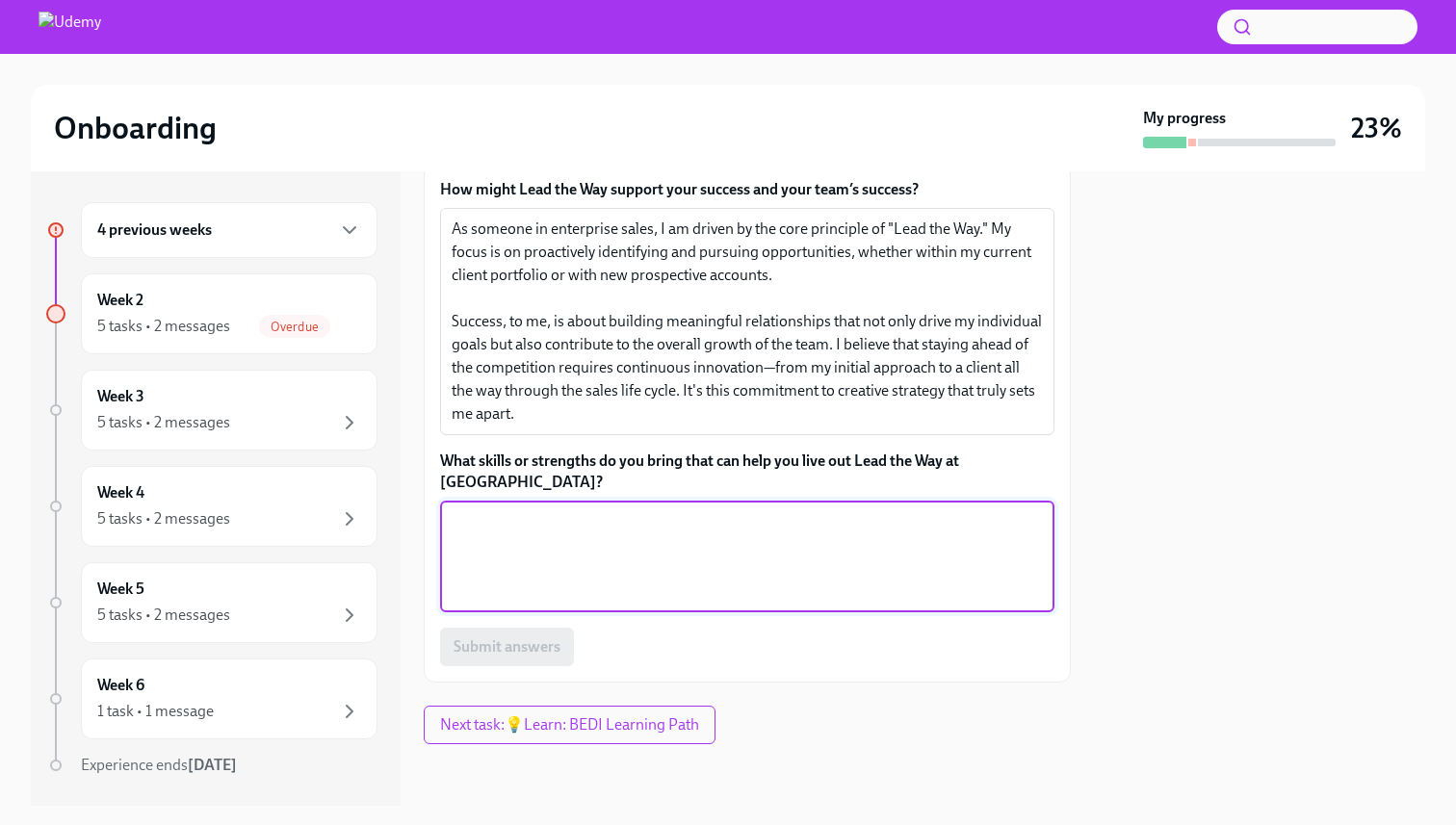
click at [553, 602] on textarea "What skills or strengths do you bring that can help you live out Lead the Way a…" at bounding box center [746, 556] width 591 height 92
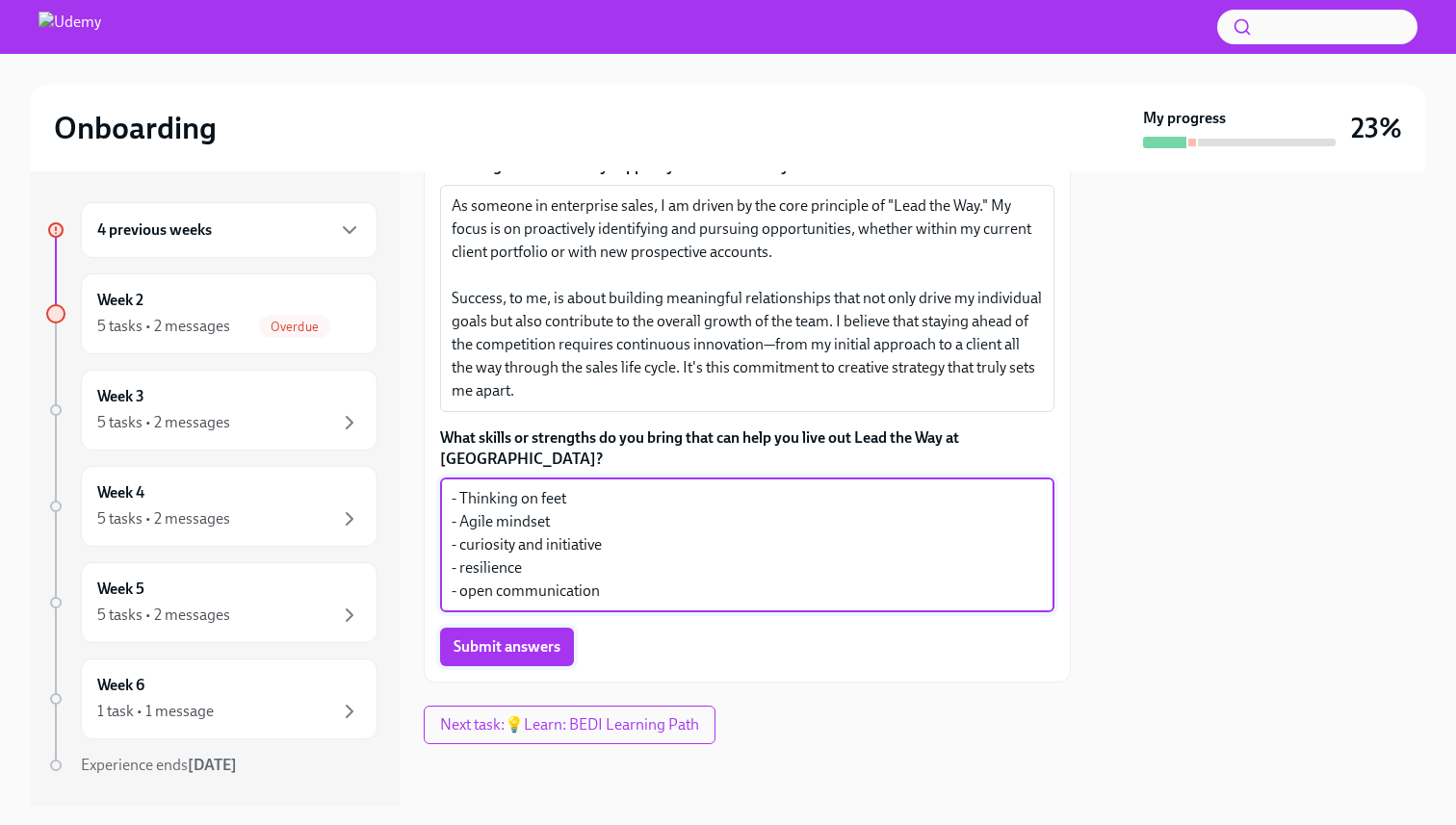
type textarea "- Thinking on feet - Agile mindset - curiosity and initiative - resilience - op…"
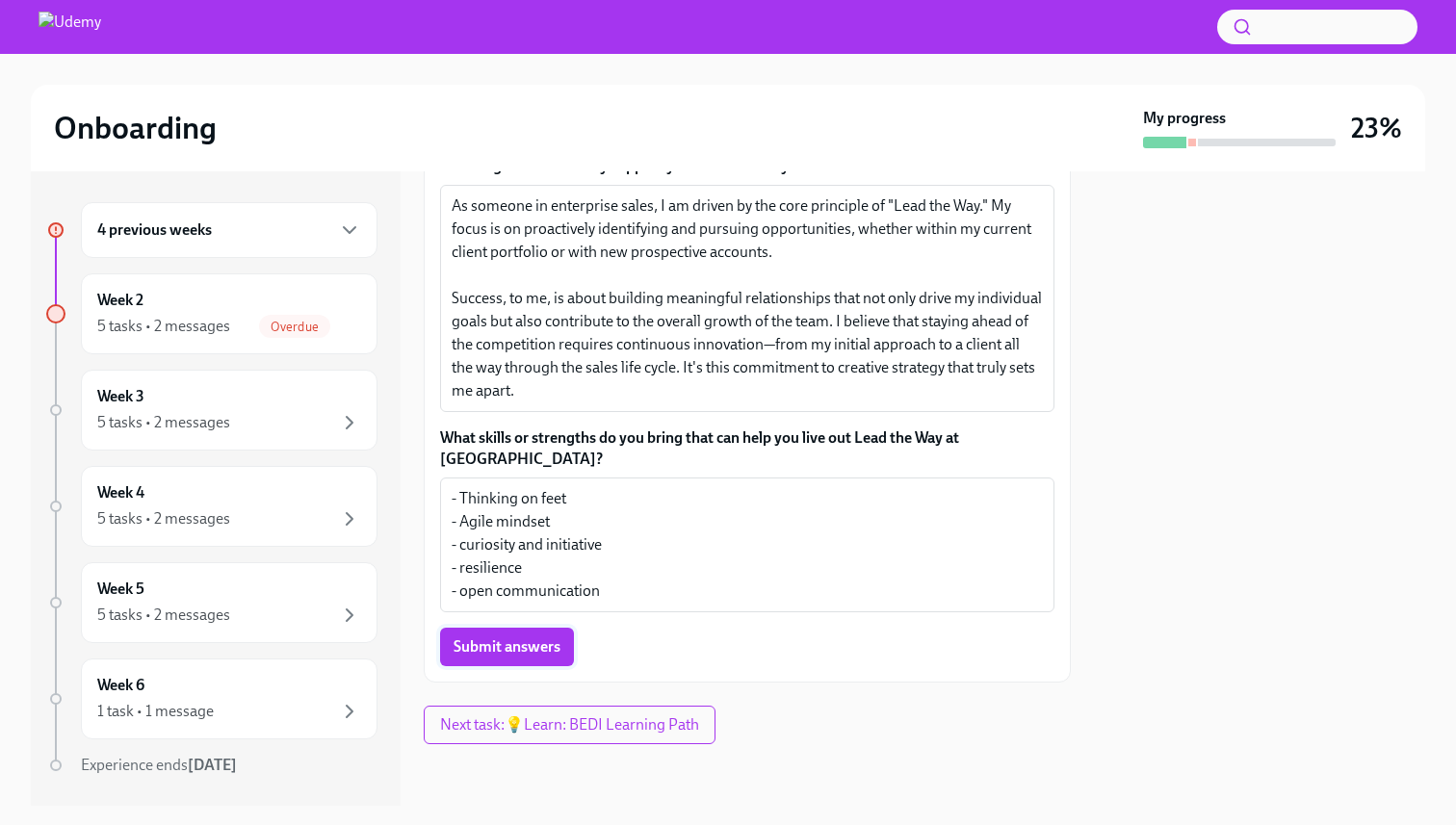
click at [486, 657] on span "Submit answers" at bounding box center [507, 647] width 107 height 19
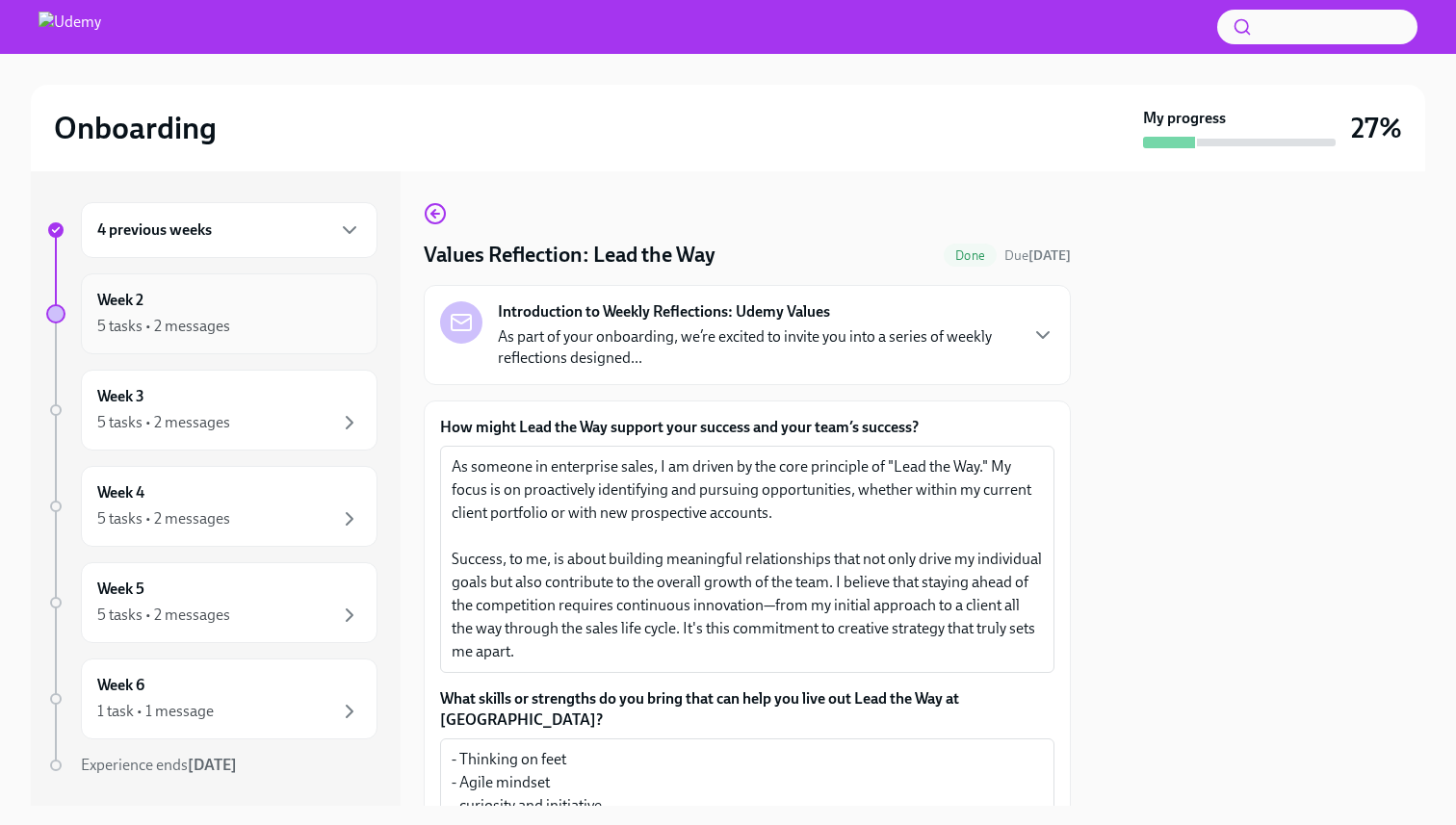
click at [252, 321] on div "5 tasks • 2 messages" at bounding box center [229, 326] width 264 height 23
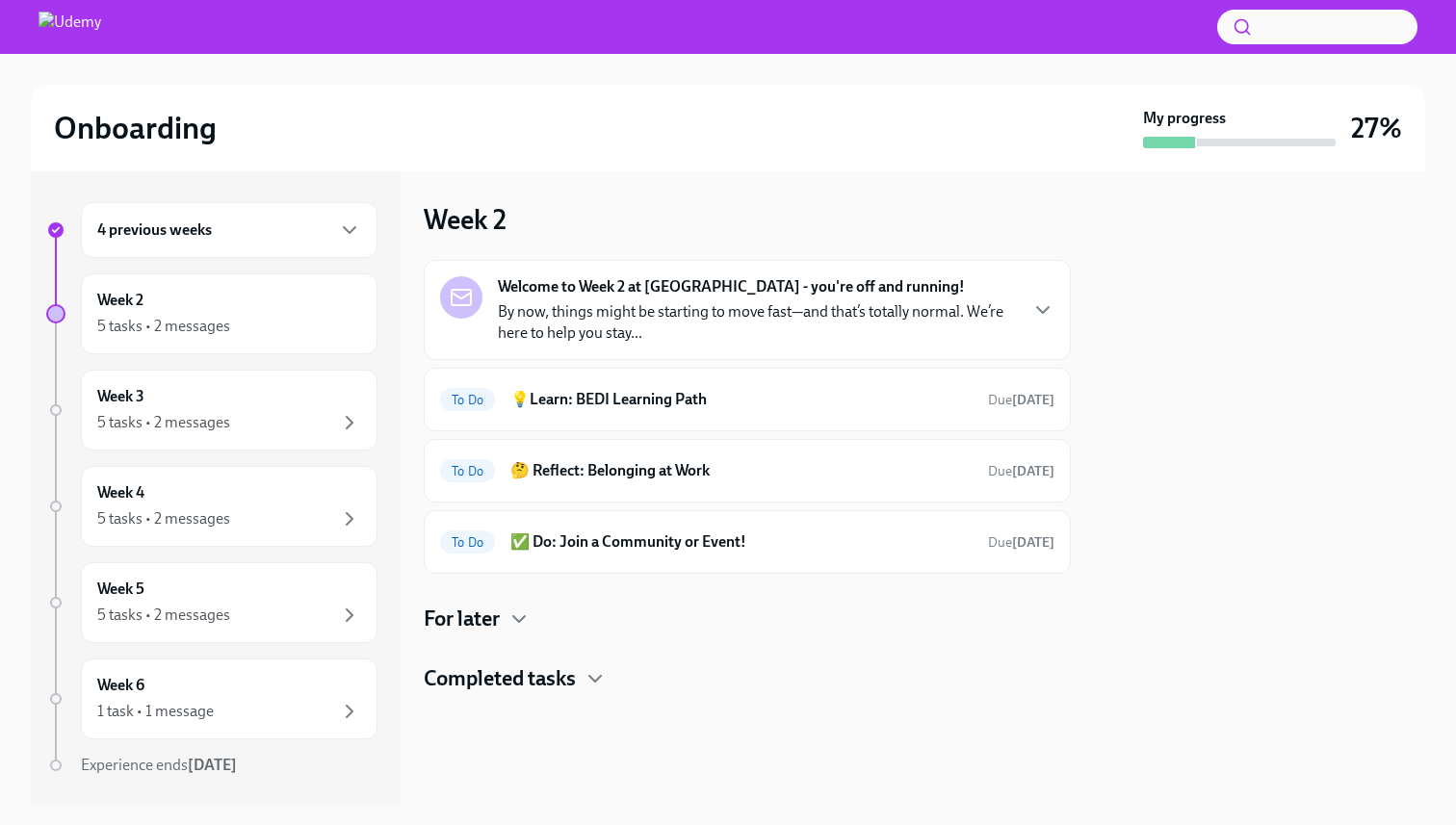
click at [562, 676] on h4 "Completed tasks" at bounding box center [499, 678] width 152 height 29
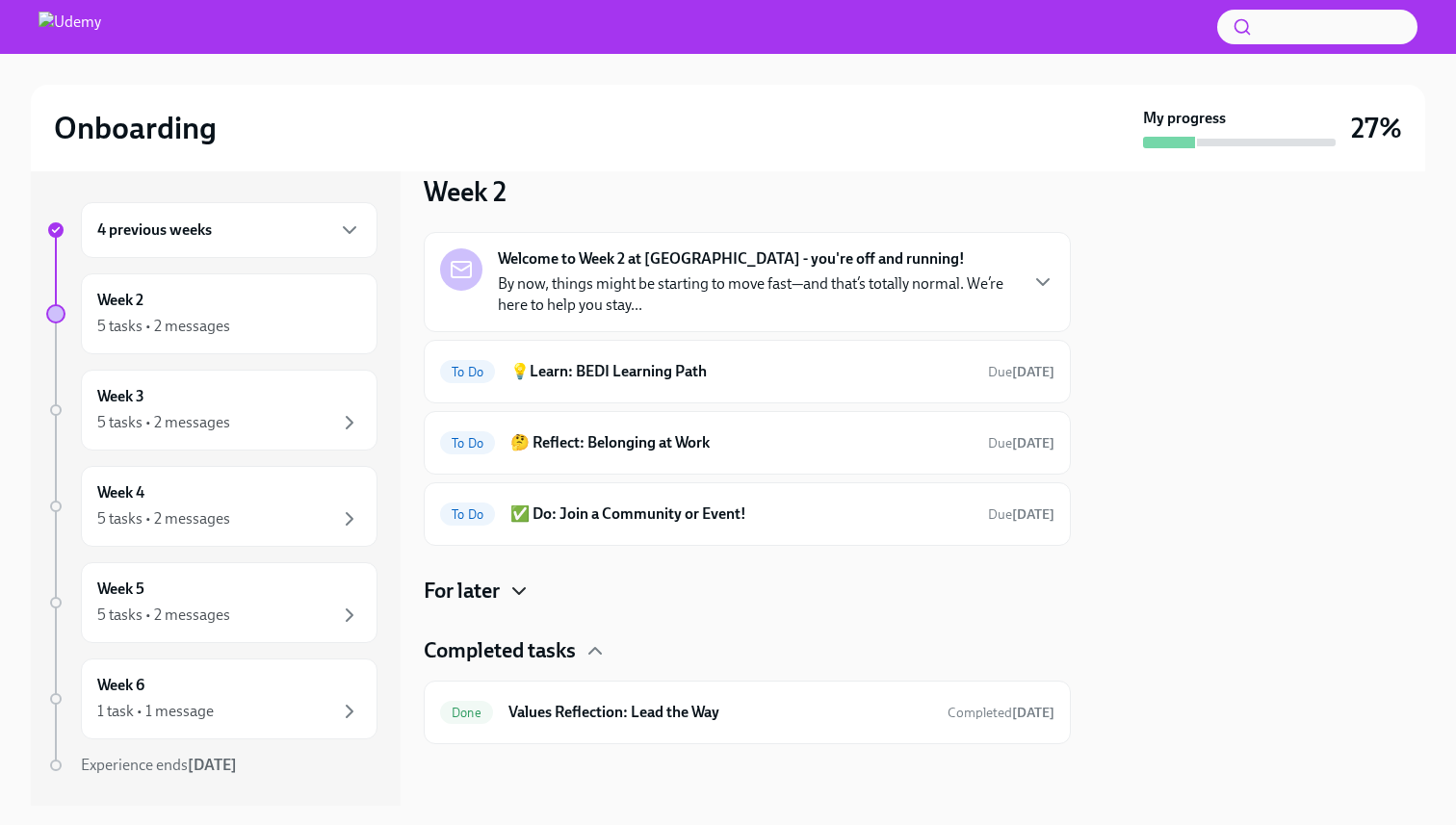
click at [521, 592] on icon "button" at bounding box center [519, 591] width 12 height 6
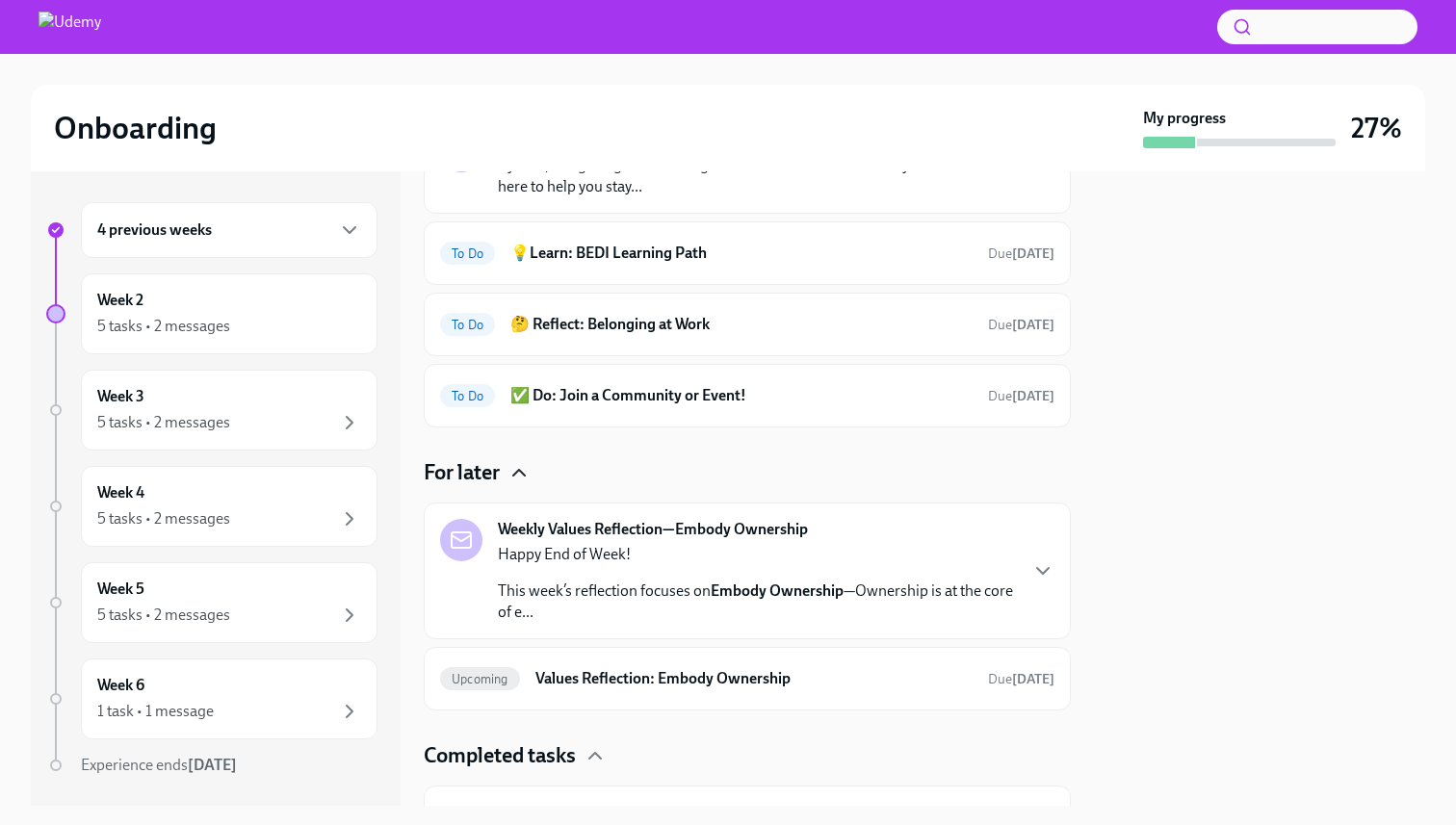
scroll to position [172, 0]
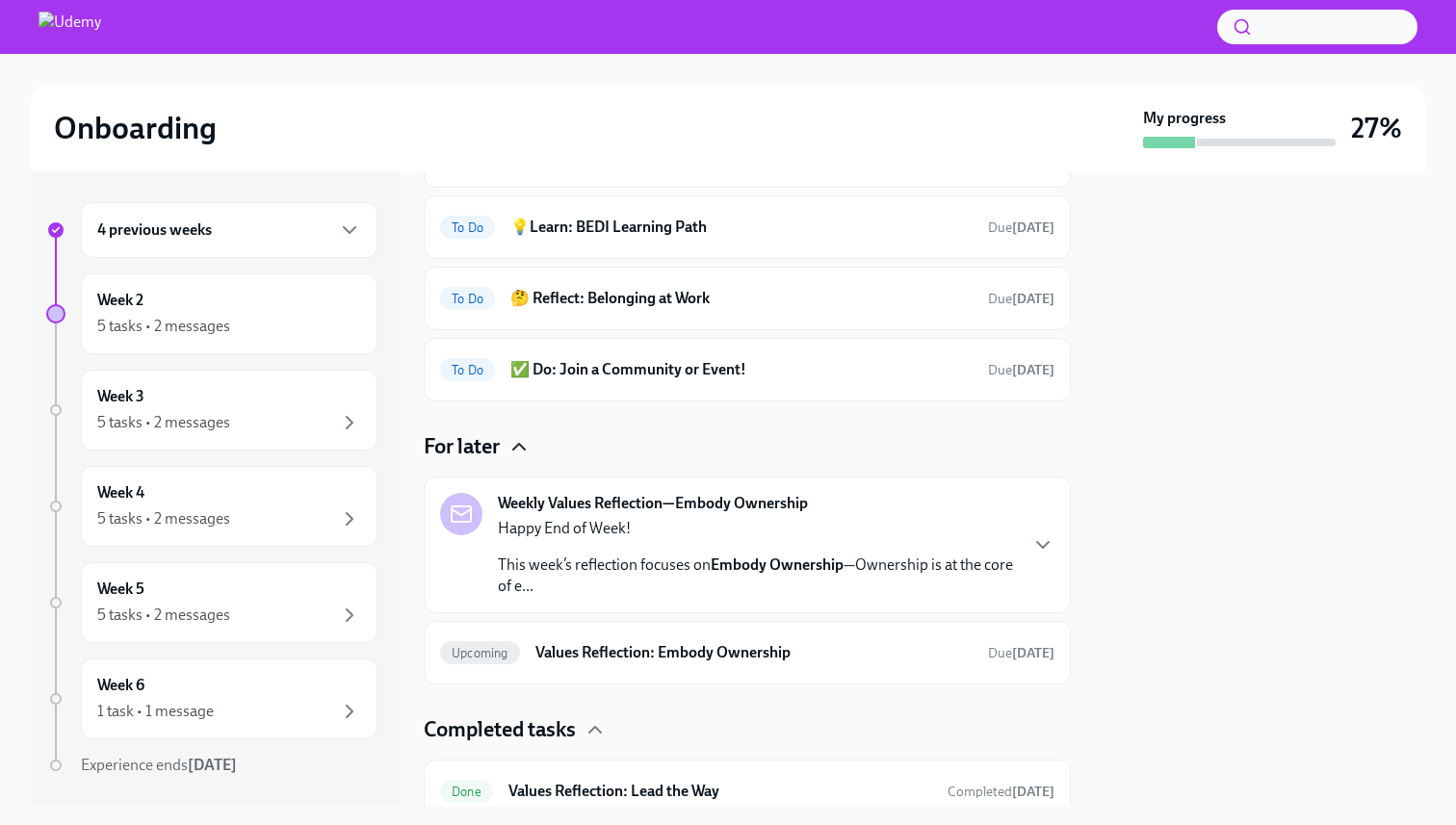
click at [856, 584] on p "This week’s reflection focuses on Embody Ownership —Ownership is at the core of…" at bounding box center [756, 576] width 518 height 43
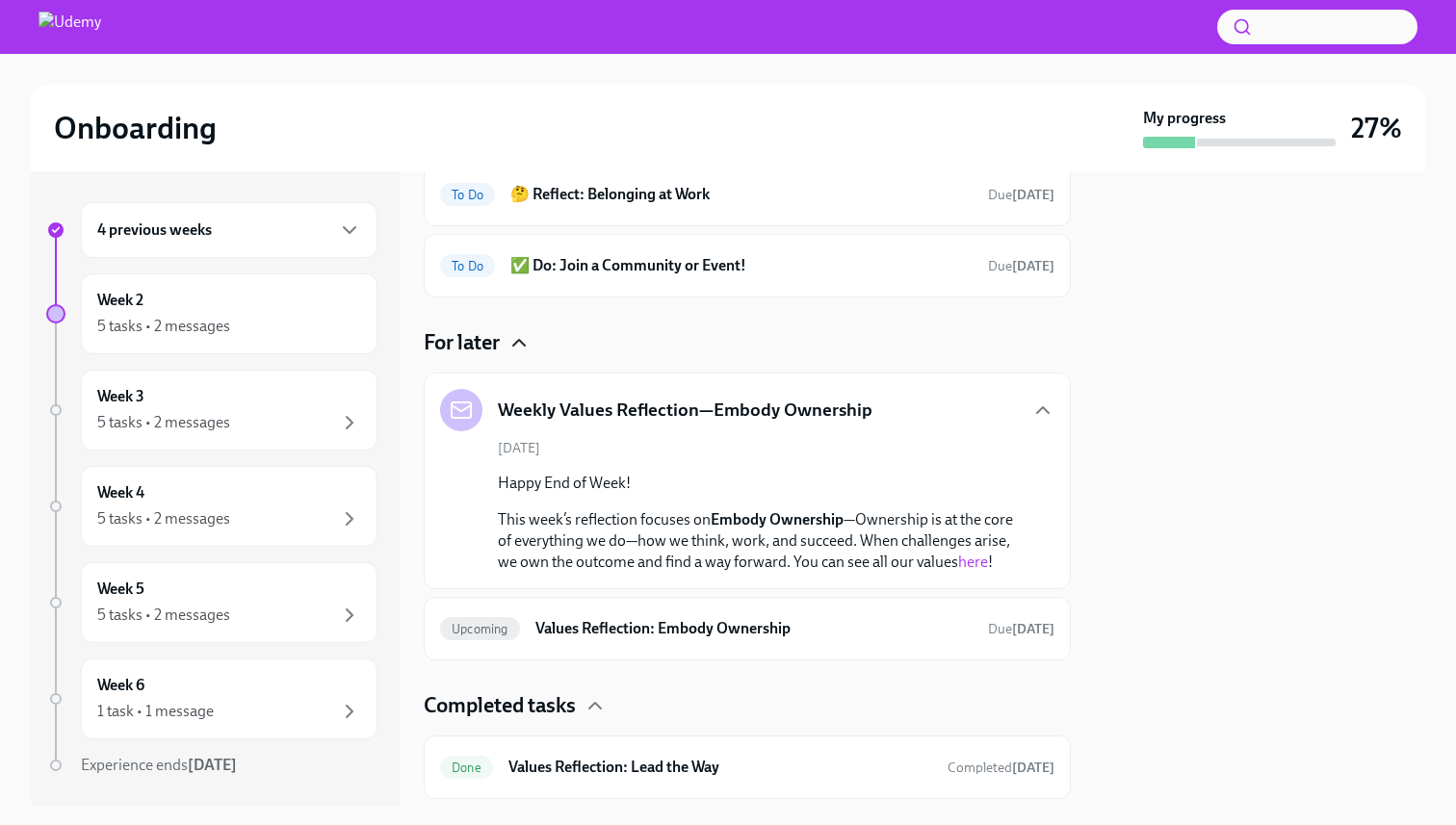
scroll to position [328, 0]
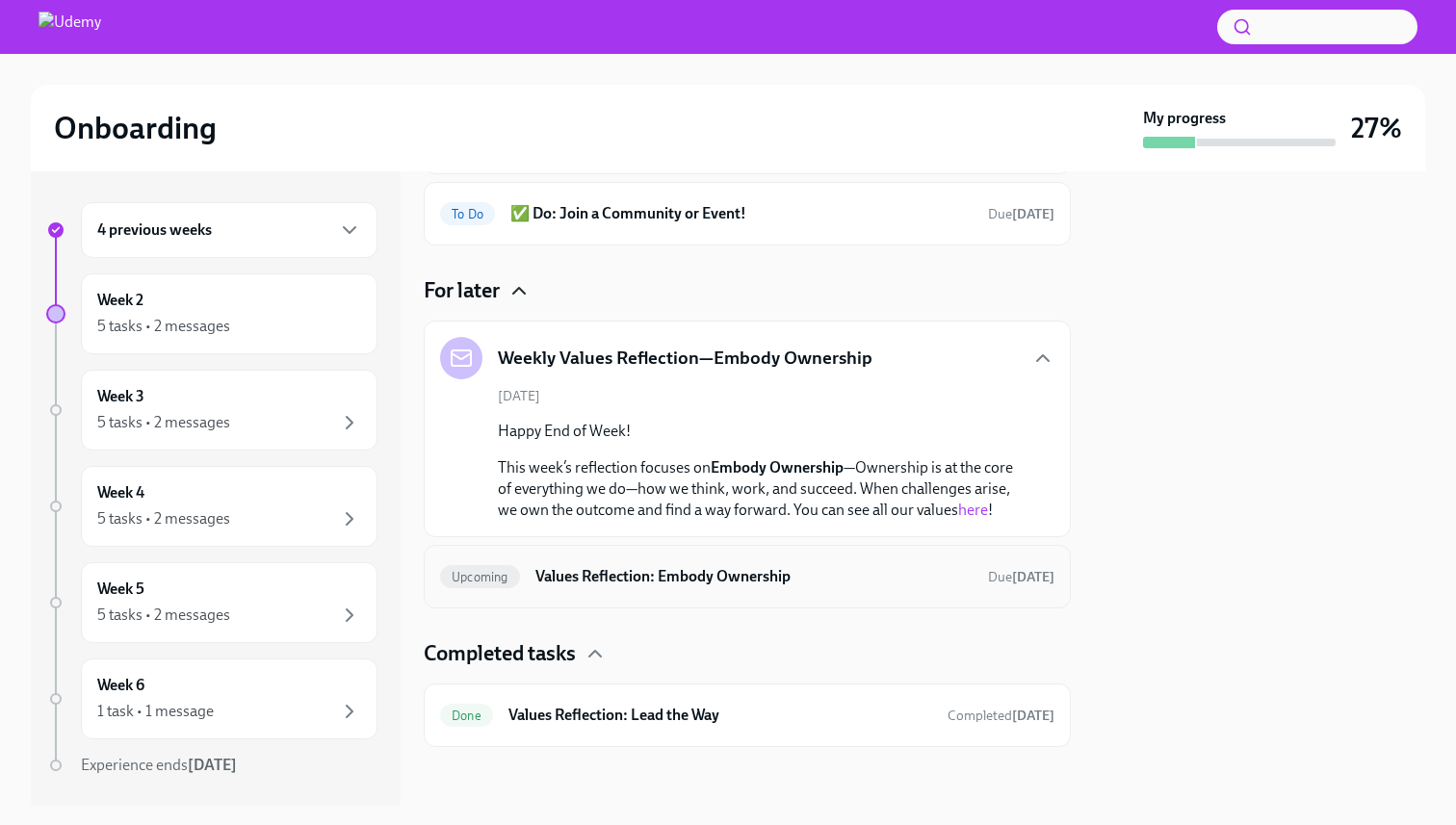
click at [884, 579] on h6 "Values Reflection: Embody Ownership" at bounding box center [753, 577] width 437 height 21
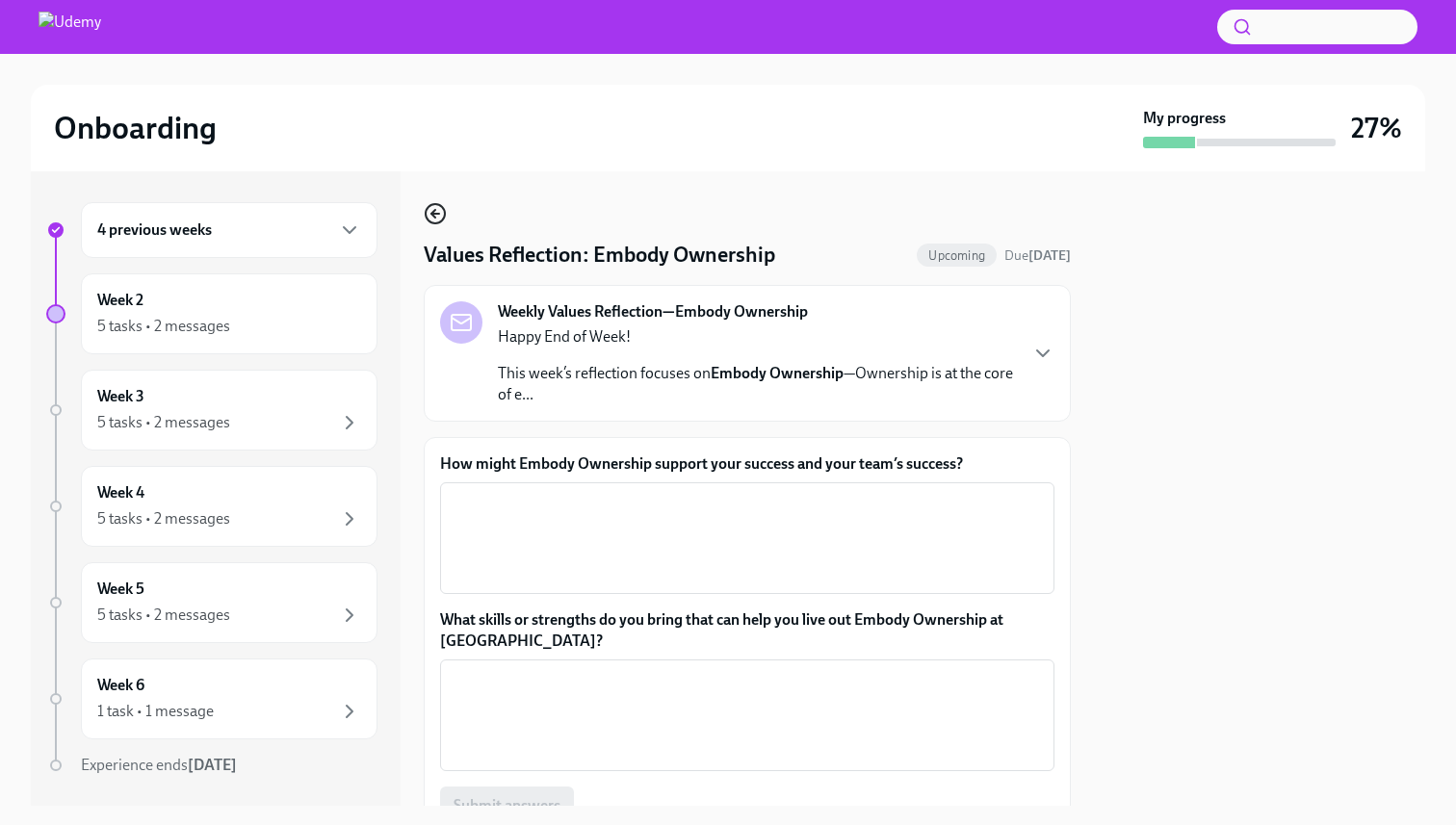
click at [443, 207] on icon "button" at bounding box center [435, 214] width 23 height 23
